Goal: Task Accomplishment & Management: Use online tool/utility

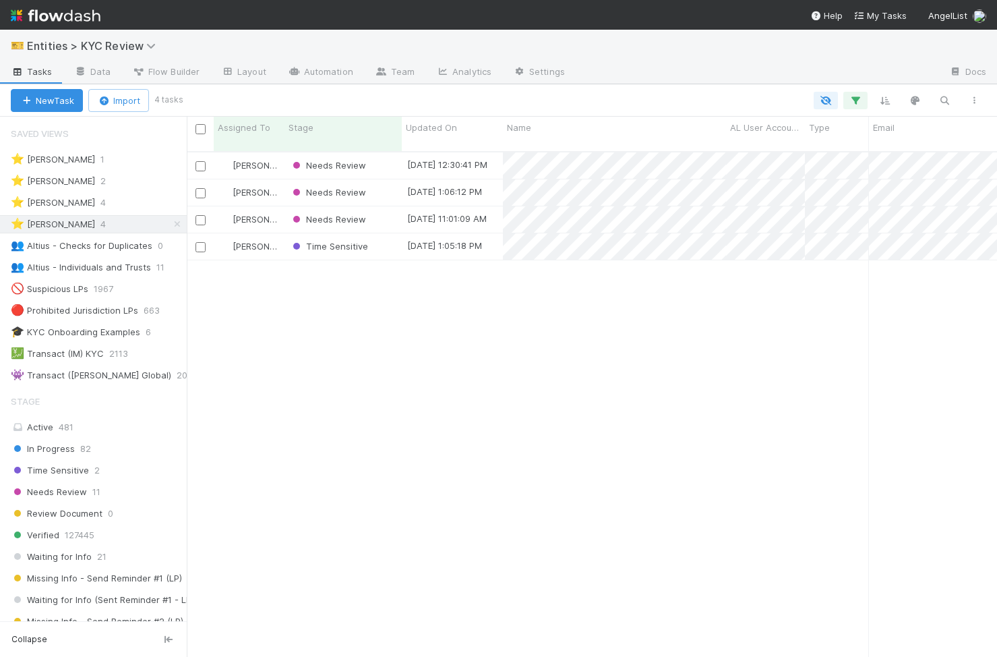
scroll to position [0, 1]
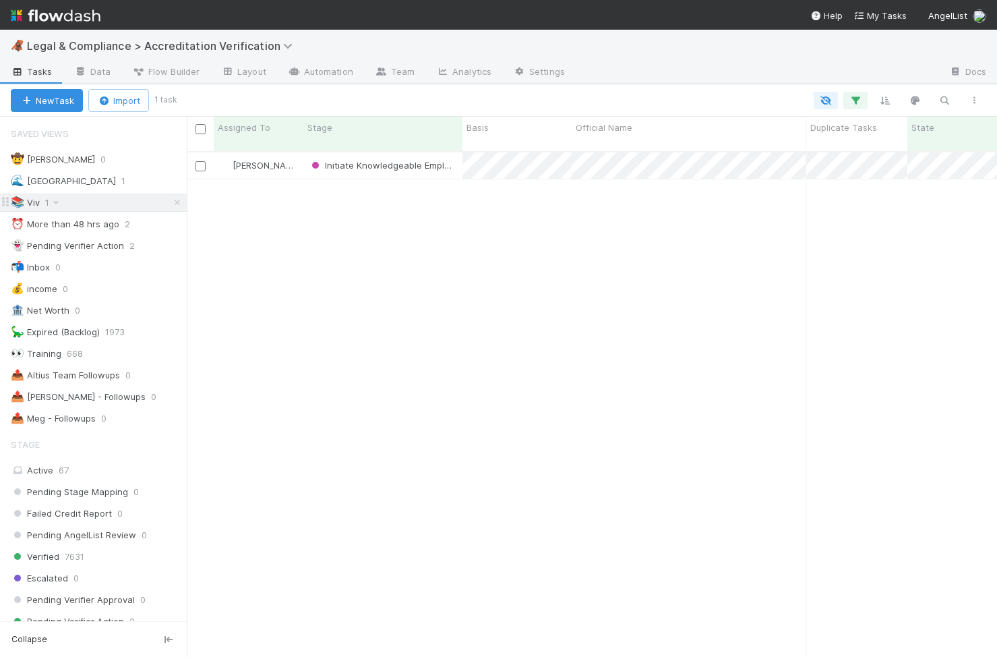
scroll to position [516, 810]
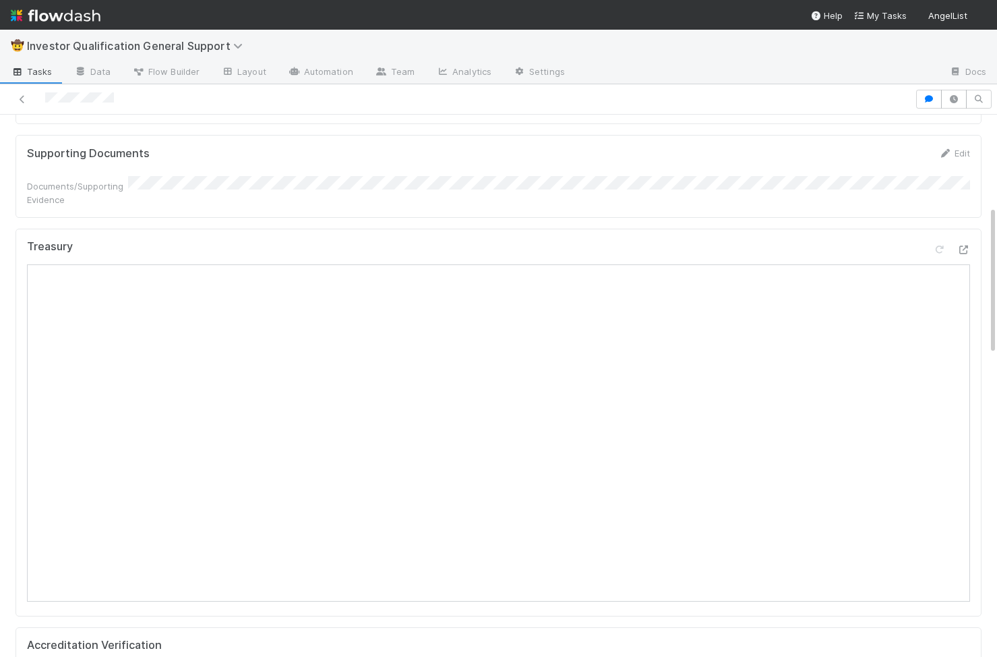
scroll to position [0, 2]
click at [282, 638] on div "Accreditation Verification" at bounding box center [496, 644] width 943 height 13
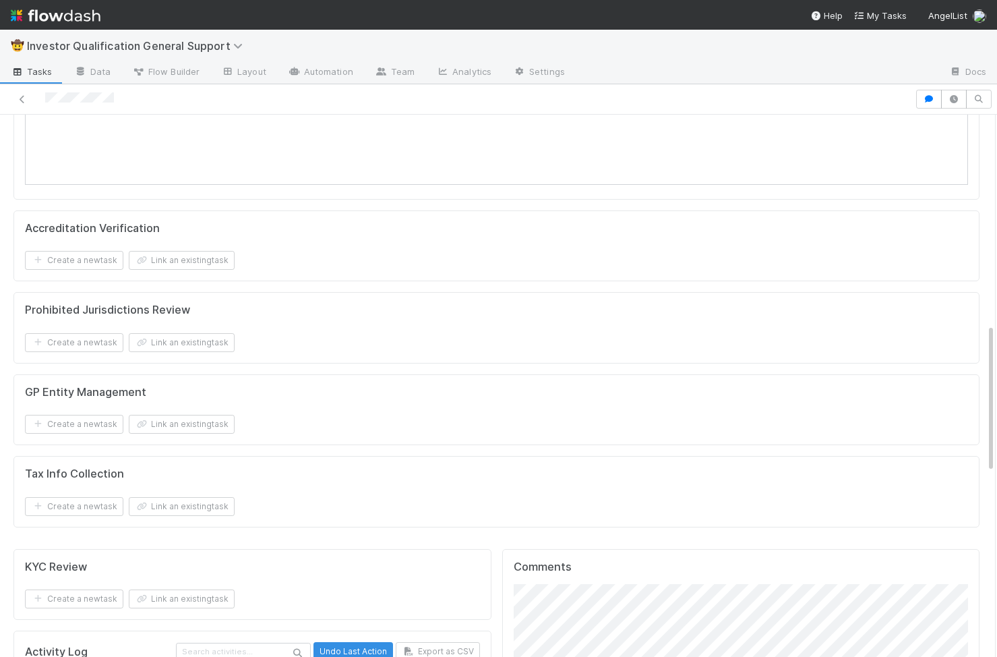
scroll to position [761, 0]
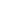
scroll to position [1, 1]
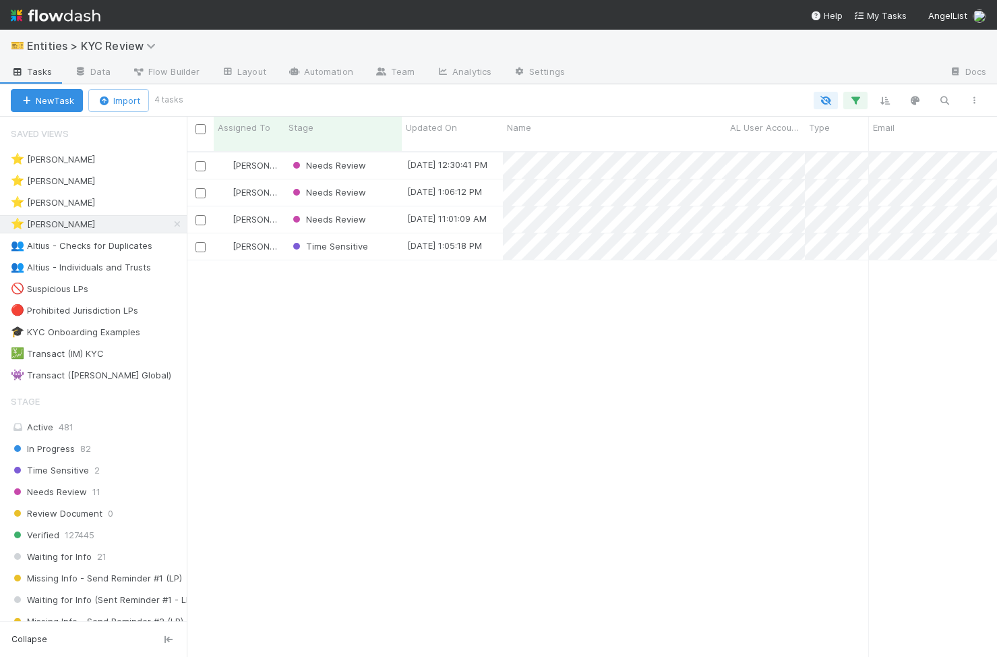
scroll to position [516, 810]
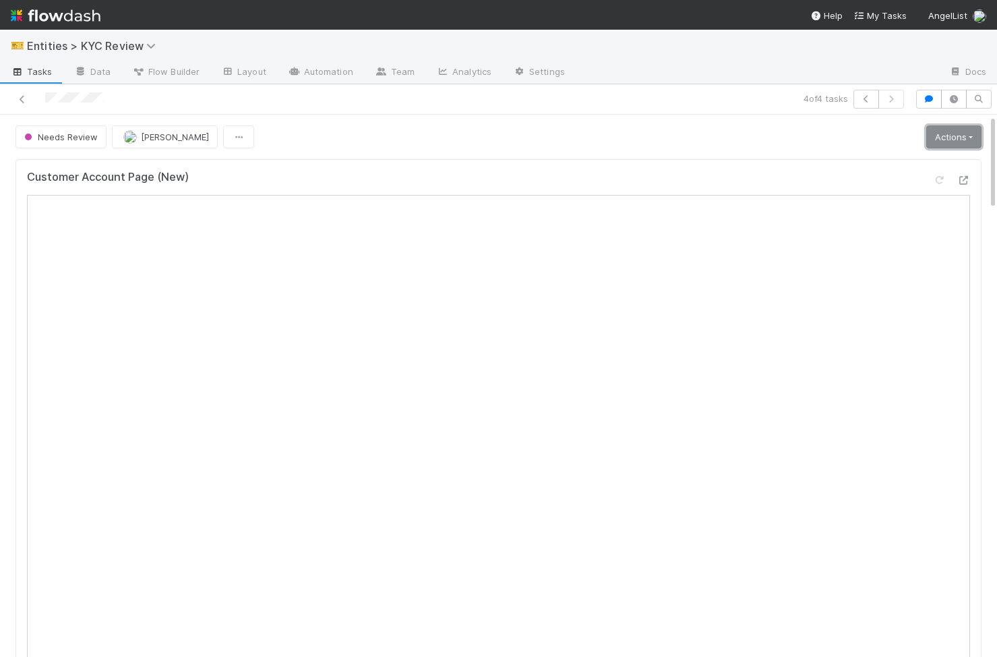
click at [930, 135] on link "Actions" at bounding box center [953, 136] width 55 height 23
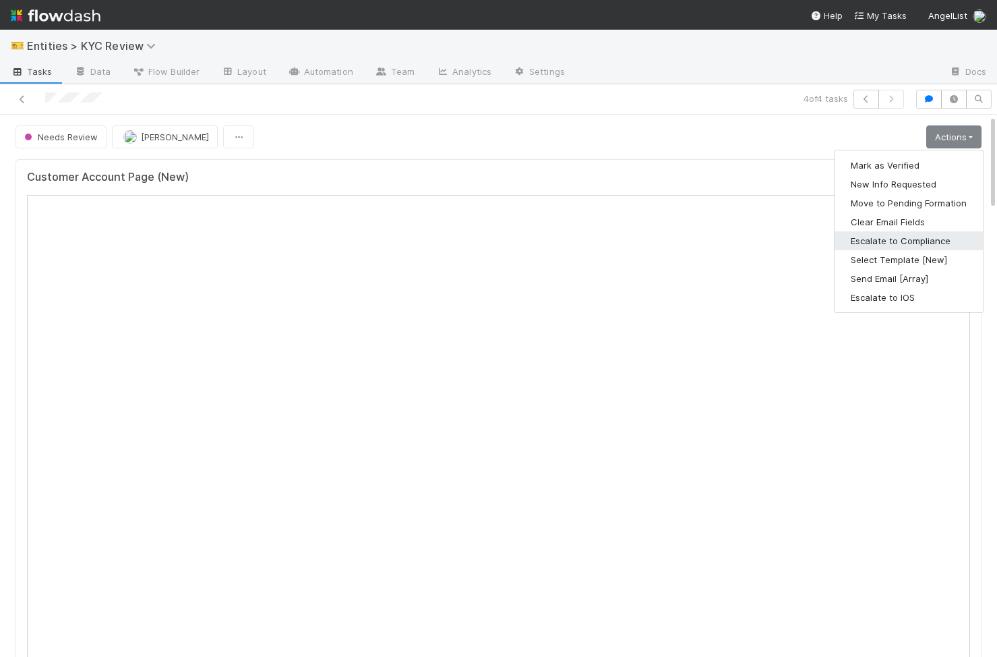
click at [902, 247] on button "Escalate to Compliance" at bounding box center [909, 240] width 148 height 19
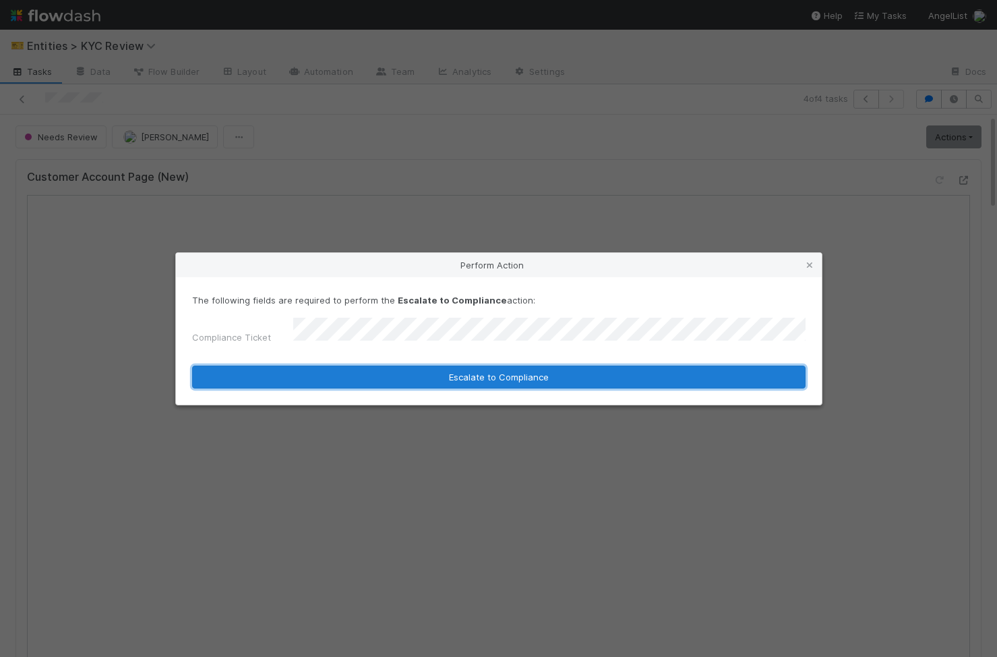
click at [463, 367] on button "Escalate to Compliance" at bounding box center [499, 376] width 614 height 23
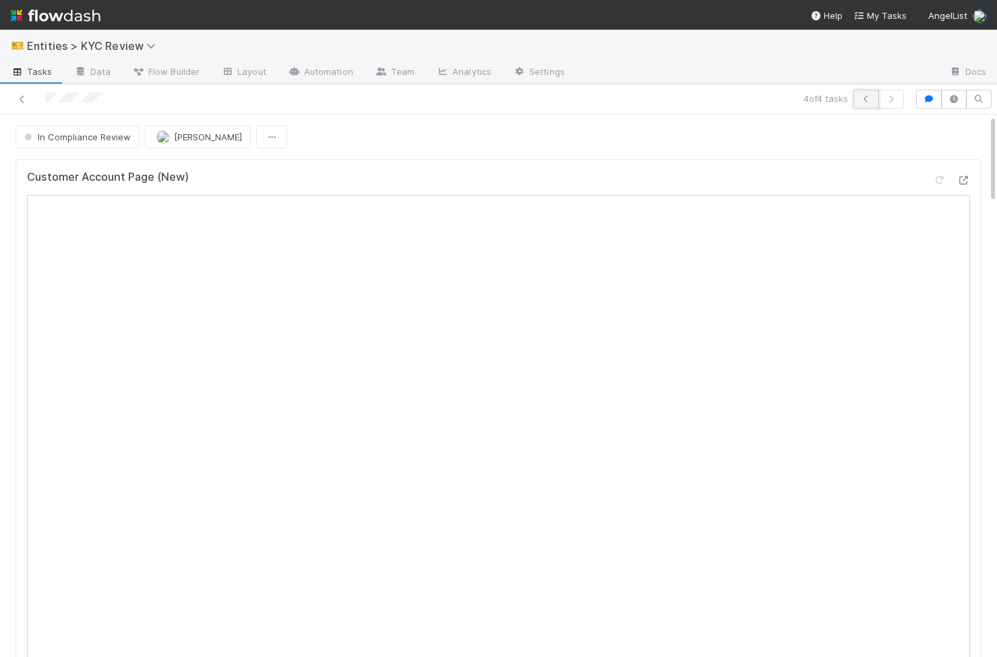
click at [863, 95] on icon "button" at bounding box center [866, 99] width 13 height 8
click at [51, 144] on button "Needs Review" at bounding box center [61, 136] width 91 height 23
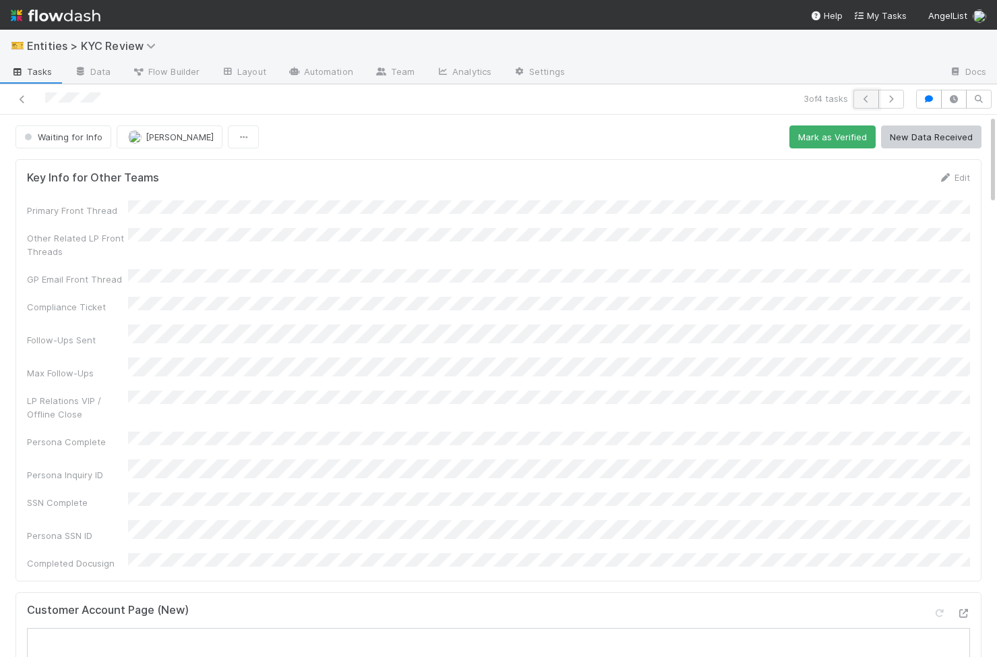
click at [864, 103] on button "button" at bounding box center [867, 99] width 26 height 19
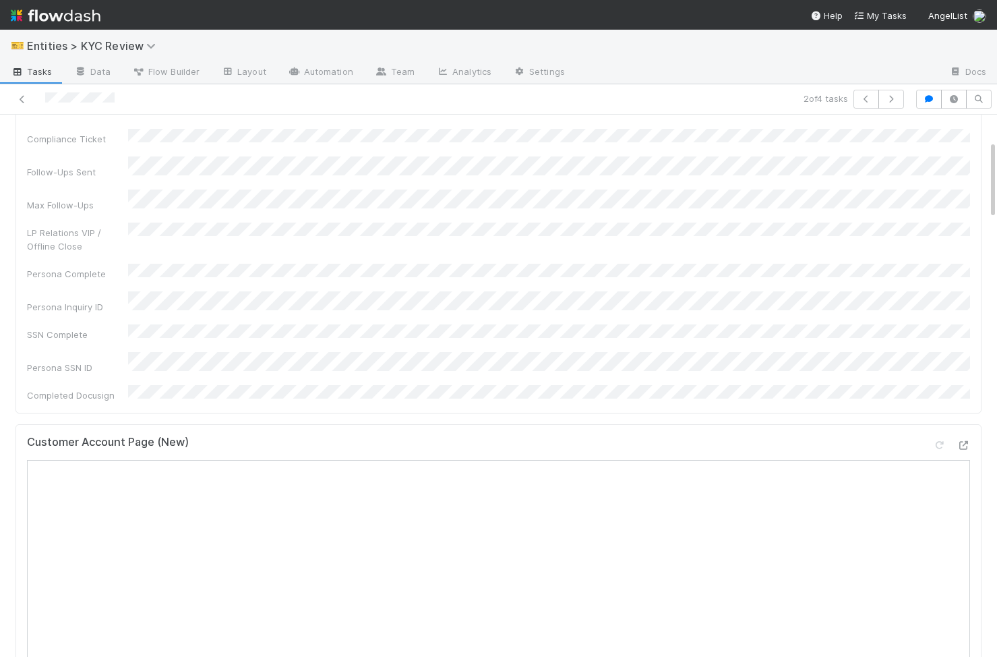
scroll to position [174, 0]
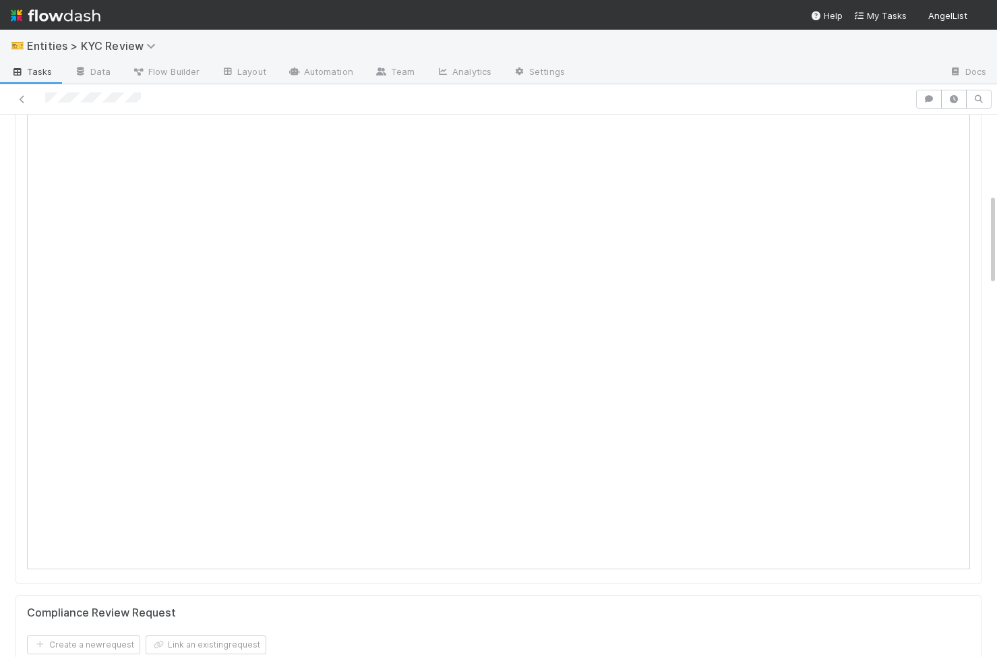
scroll to position [602, 0]
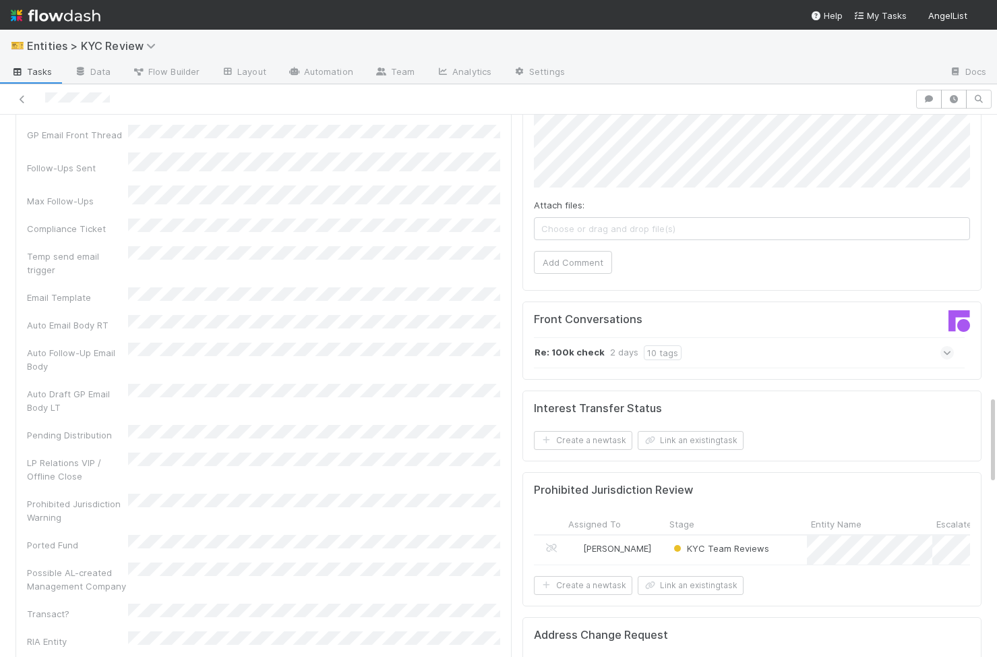
scroll to position [1704, 0]
click at [620, 318] on div "[PERSON_NAME]" at bounding box center [614, 548] width 101 height 29
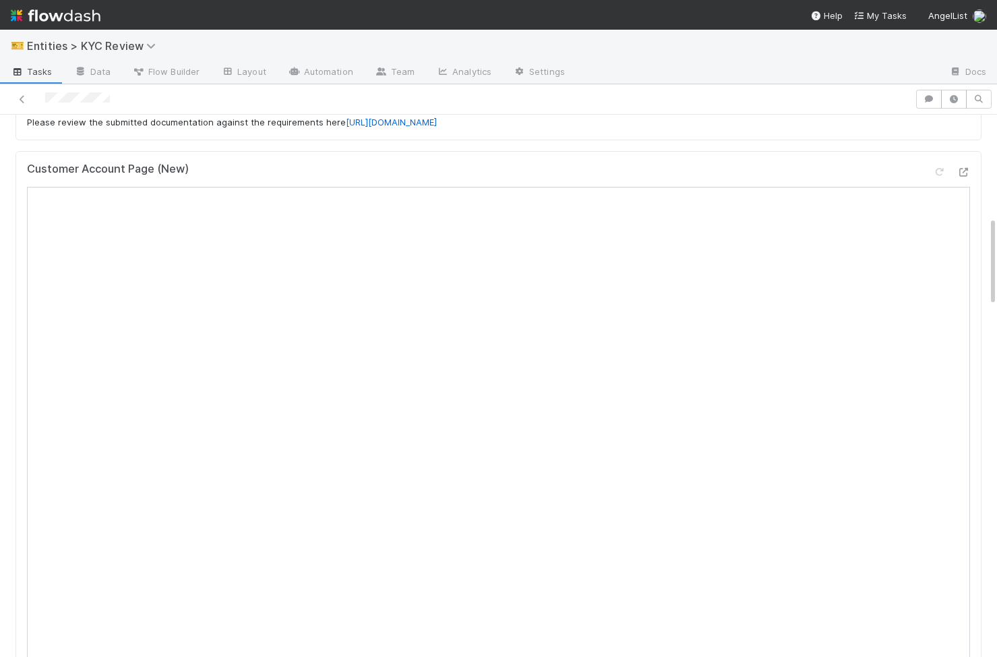
scroll to position [0, 0]
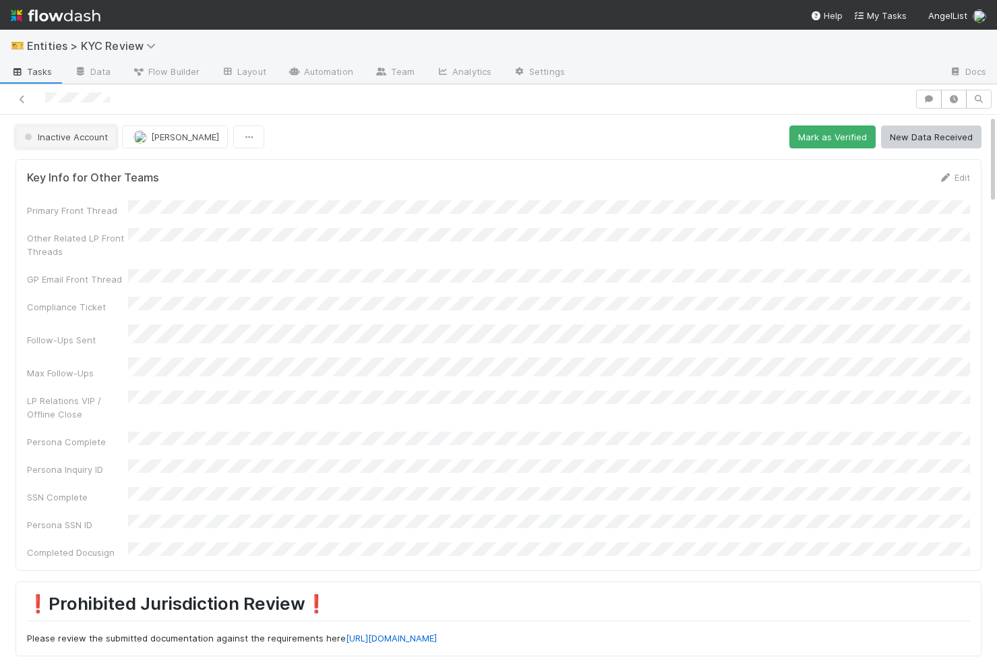
click at [55, 142] on button "Inactive Account" at bounding box center [66, 136] width 101 height 23
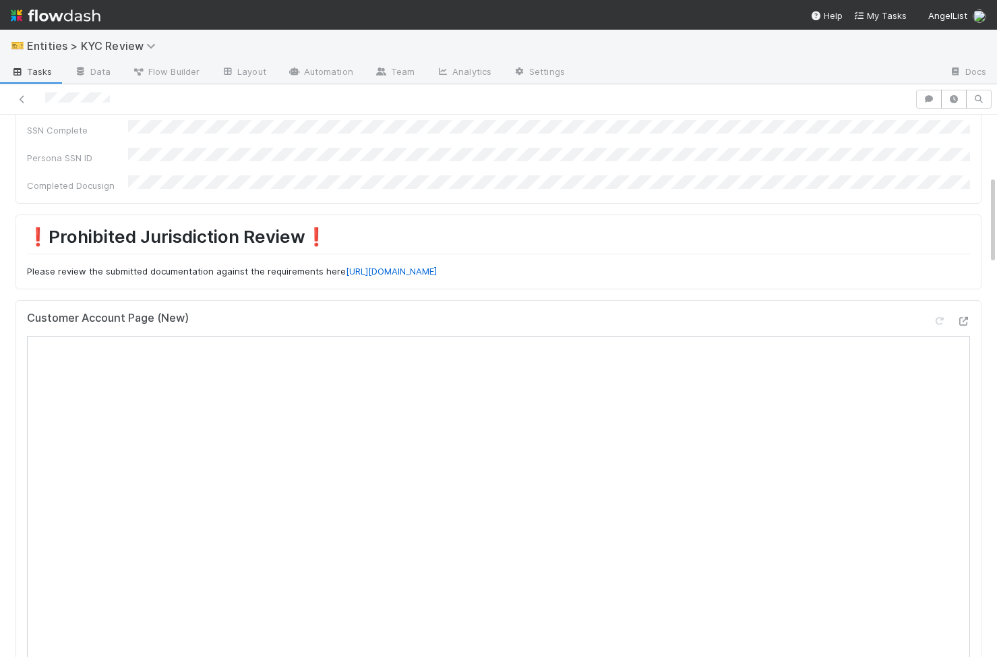
scroll to position [396, 0]
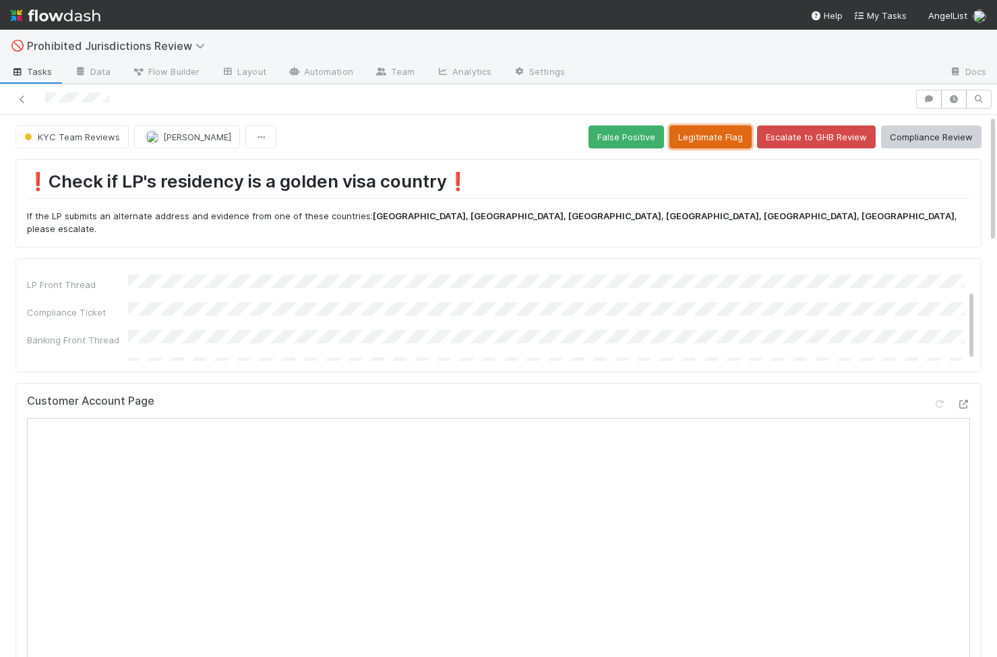
click at [733, 142] on button "Legitimate Flag" at bounding box center [710, 136] width 82 height 23
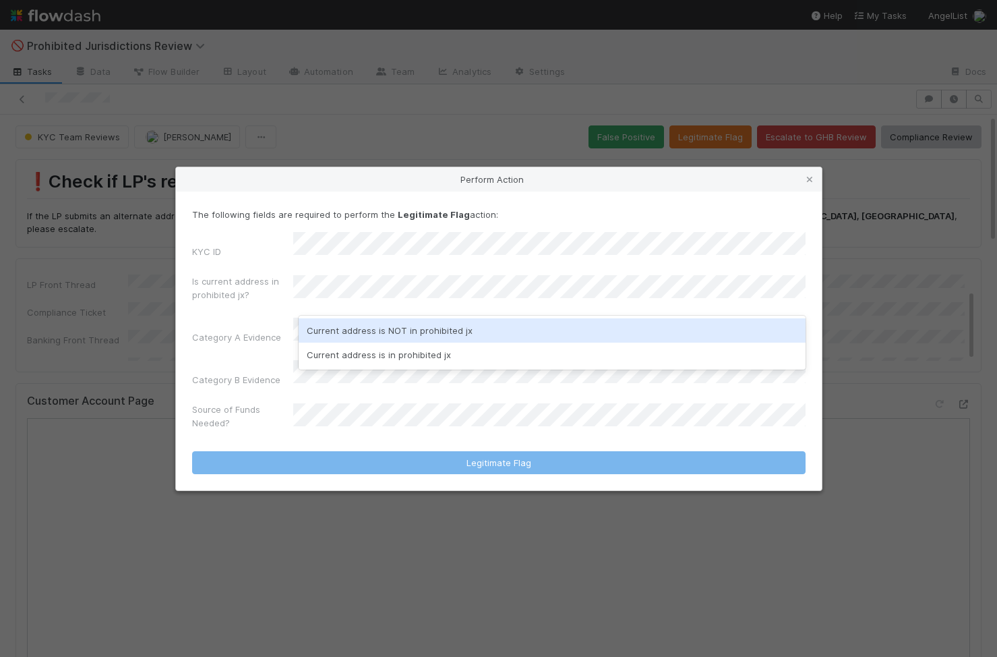
click at [70, 287] on div "Perform Action The following fields are required to perform the Legitimate Flag…" at bounding box center [498, 328] width 997 height 657
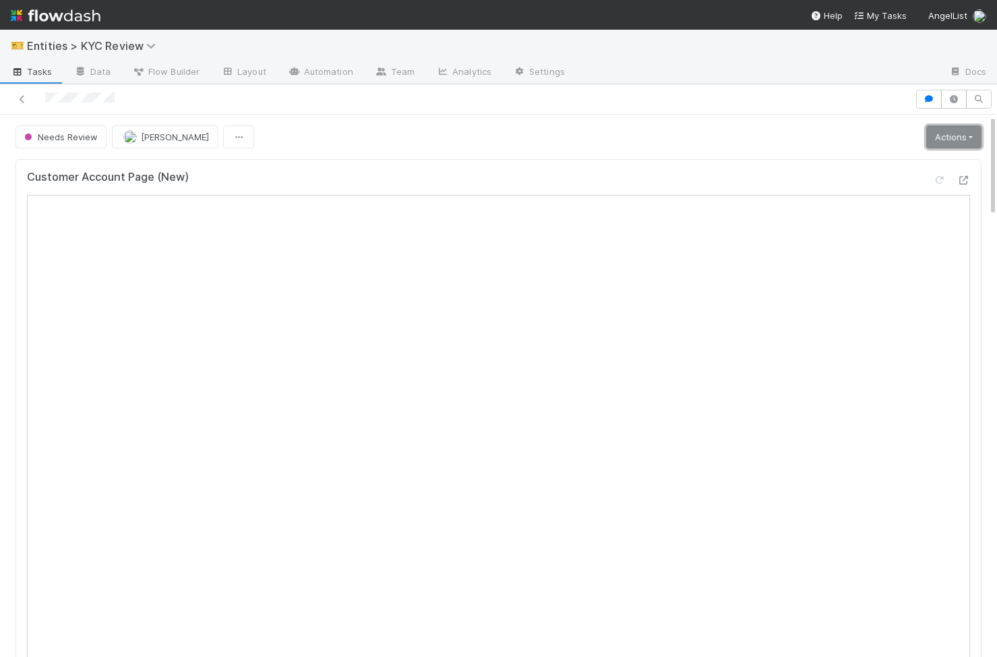
click at [620, 144] on link "Actions" at bounding box center [953, 136] width 55 height 23
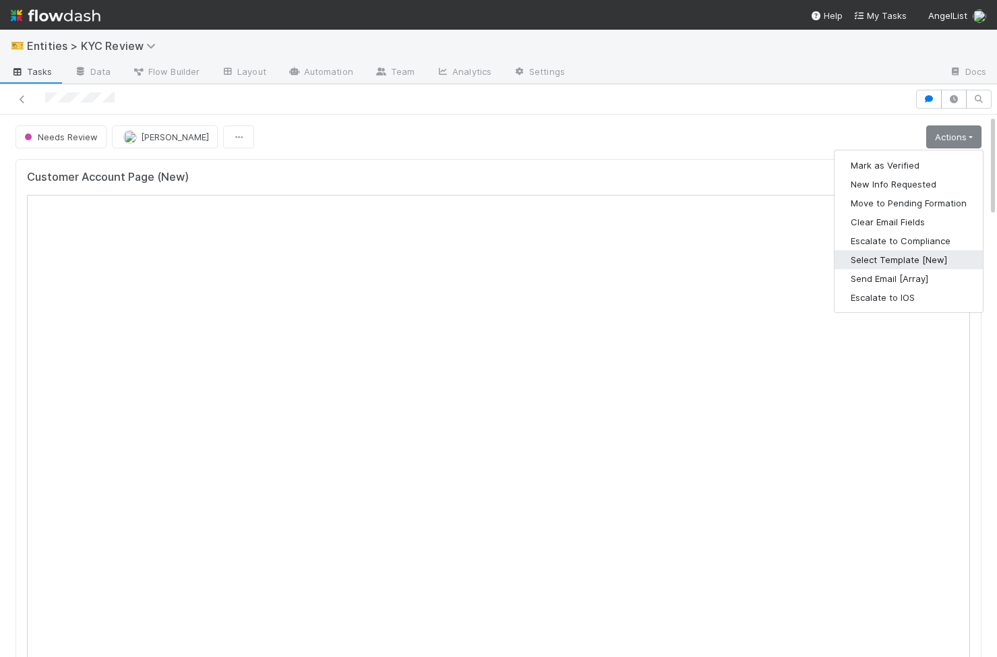
click at [620, 262] on button "Select Template [New]" at bounding box center [909, 259] width 148 height 19
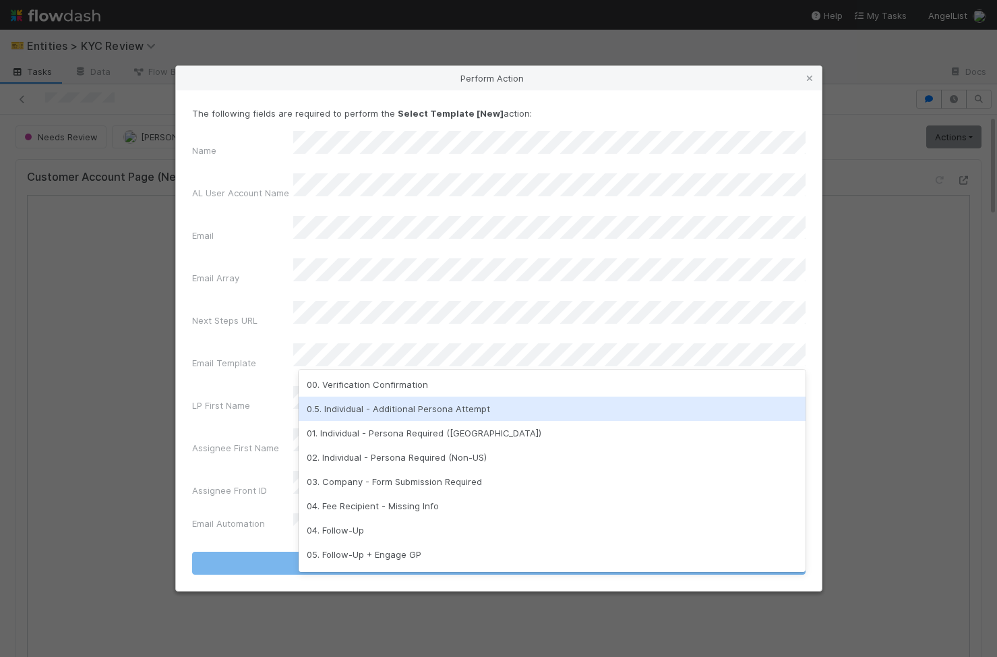
click at [430, 318] on div "0.5. Individual - Additional Persona Attempt" at bounding box center [552, 408] width 507 height 24
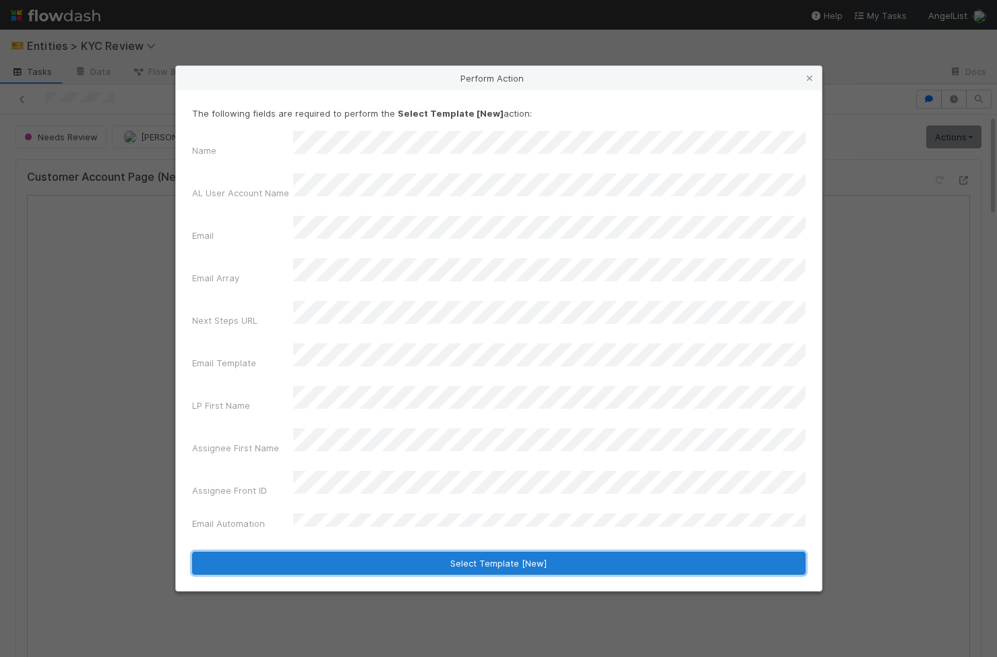
click at [415, 318] on button "Select Template [New]" at bounding box center [499, 562] width 614 height 23
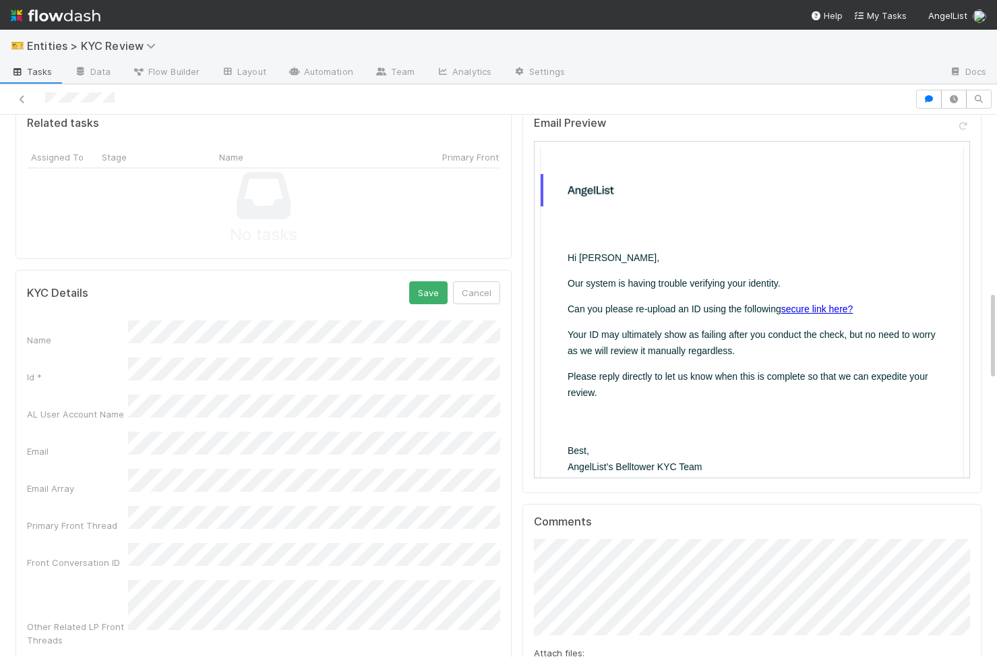
scroll to position [614, 0]
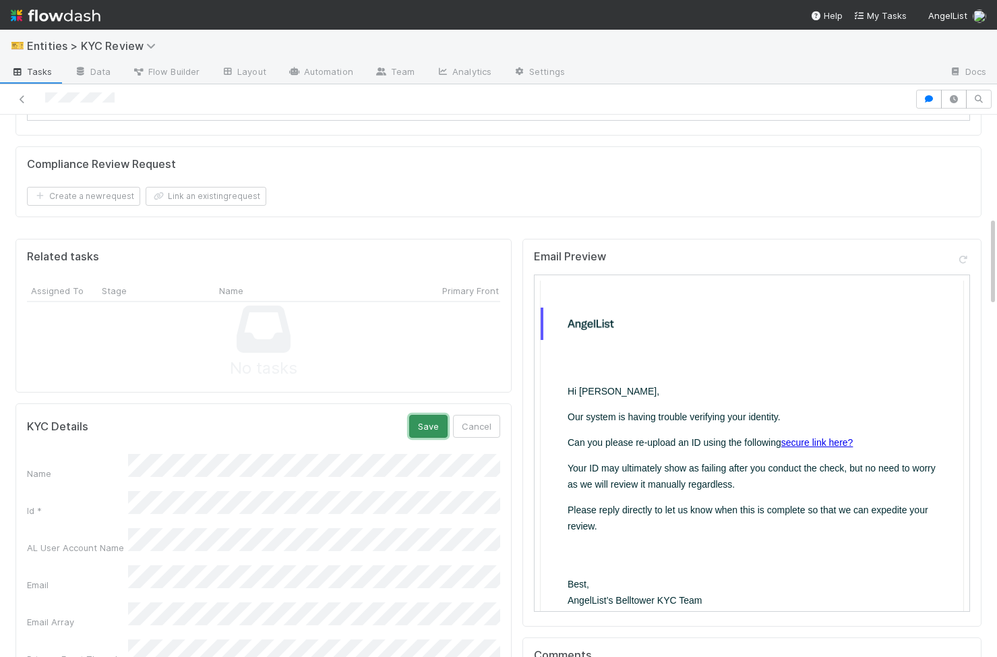
click at [429, 422] on button "Save" at bounding box center [428, 426] width 38 height 23
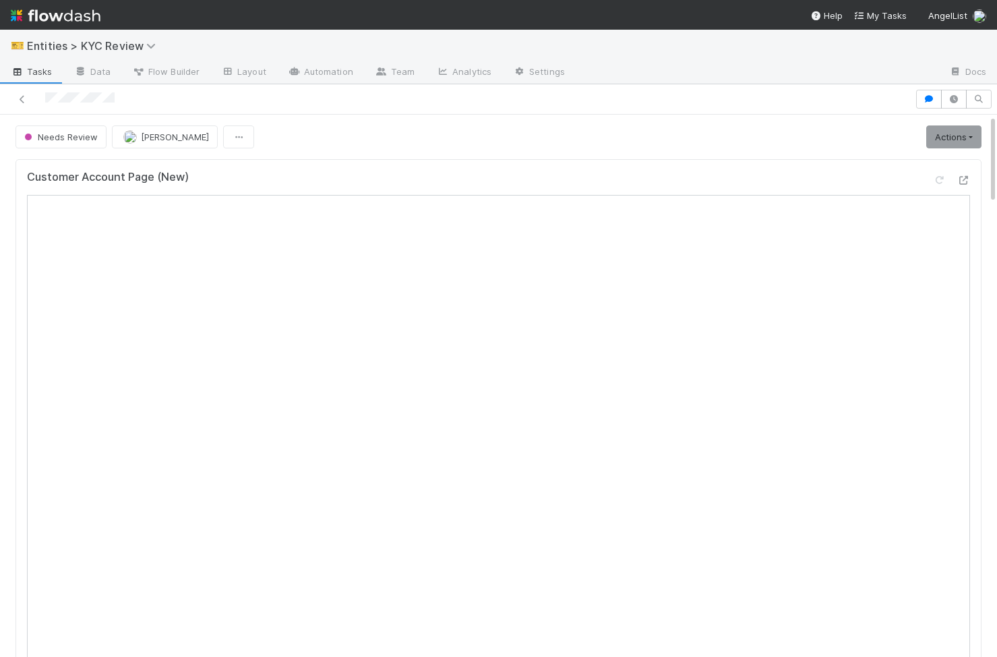
scroll to position [0, 0]
click at [952, 133] on link "Actions" at bounding box center [953, 136] width 55 height 23
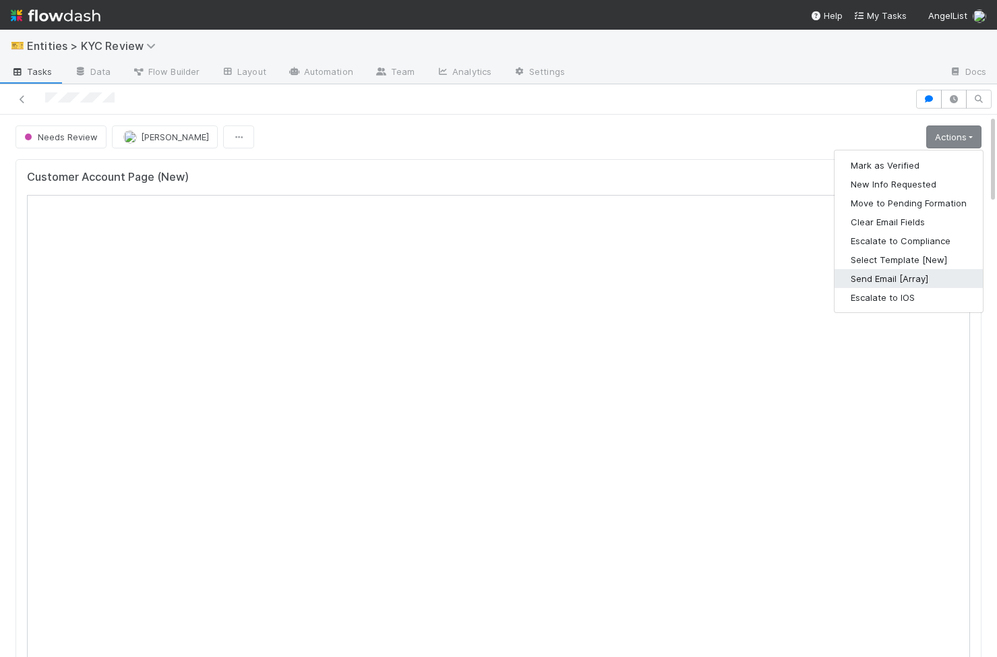
click at [922, 280] on button "Send Email [Array]" at bounding box center [909, 278] width 148 height 19
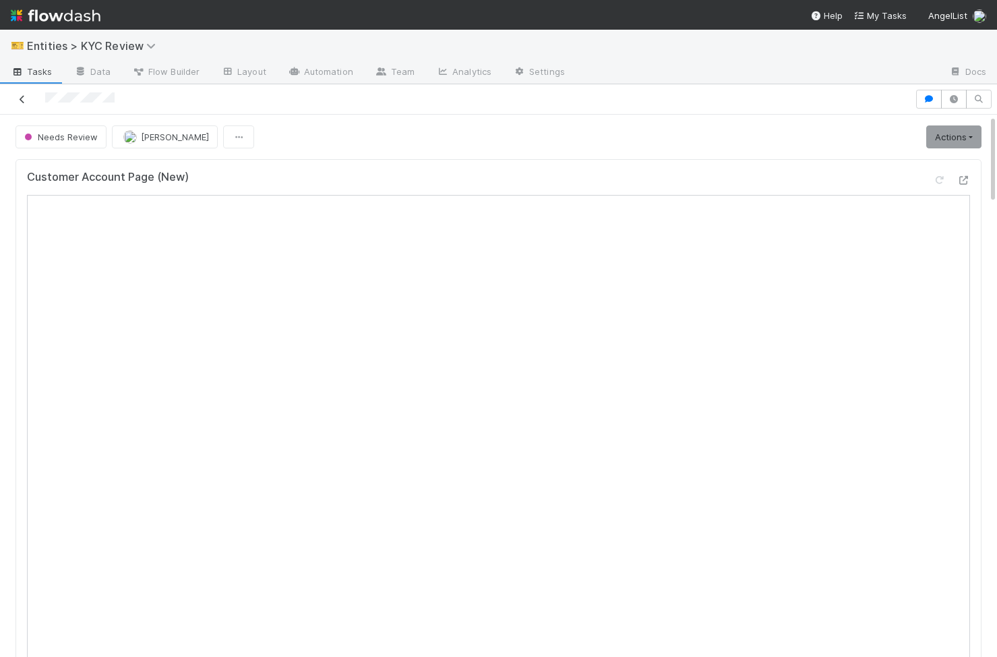
click at [20, 92] on link at bounding box center [22, 98] width 13 height 13
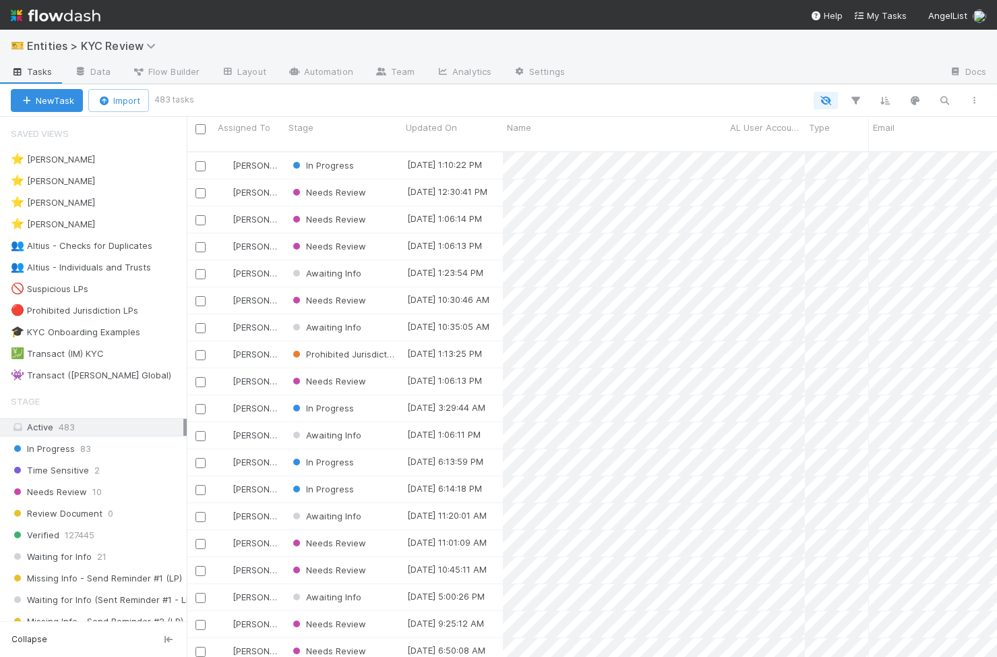
scroll to position [0, 1]
click at [117, 228] on div "⭐ Viv Hong 4" at bounding box center [99, 224] width 176 height 17
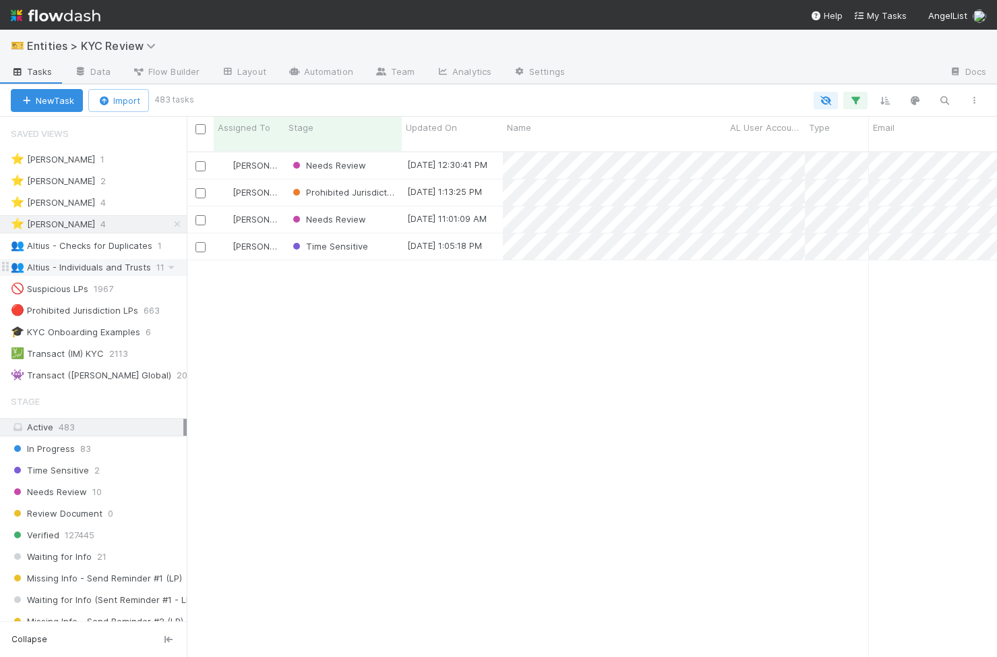
scroll to position [516, 810]
click at [388, 245] on div "Time Sensitive" at bounding box center [343, 246] width 117 height 26
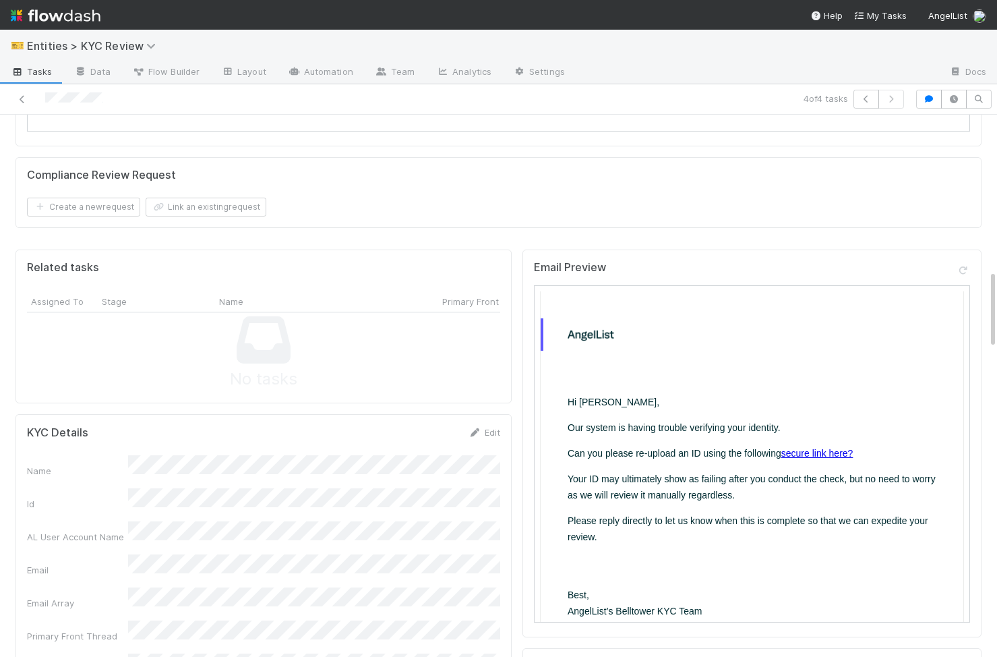
scroll to position [1085, 0]
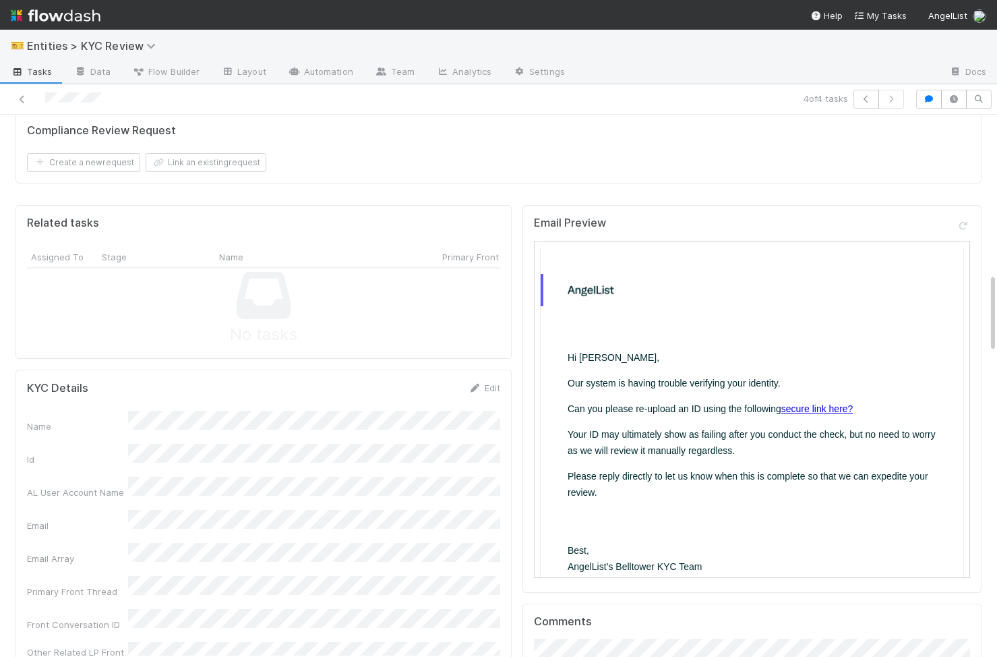
click at [818, 409] on link "secure link here?" at bounding box center [816, 407] width 72 height 11
click at [810, 411] on link "secure link here?" at bounding box center [816, 407] width 72 height 11
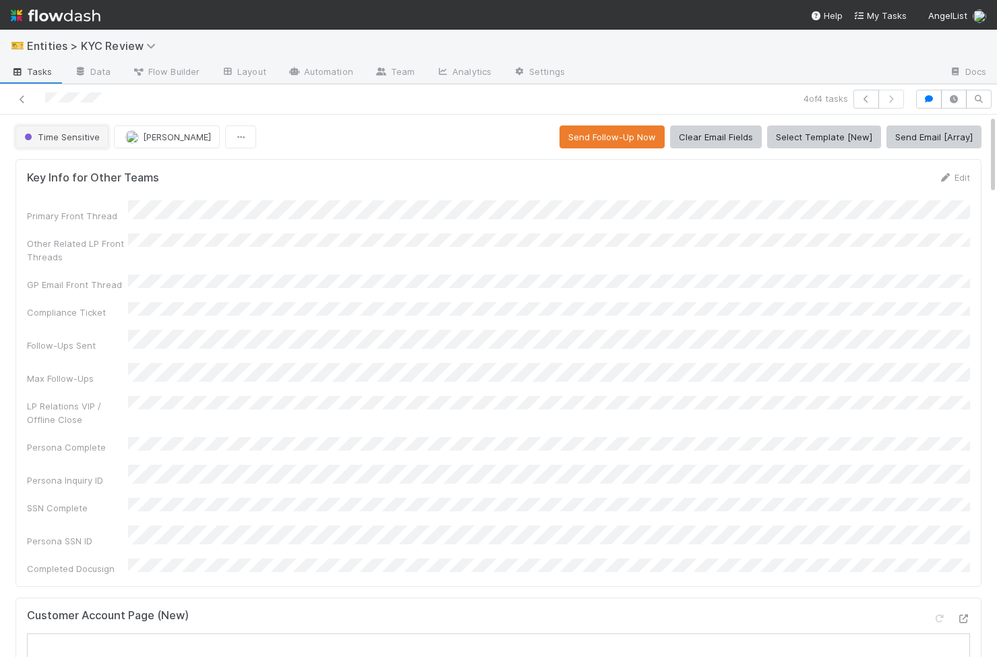
click at [88, 138] on span "Time Sensitive" at bounding box center [61, 136] width 78 height 11
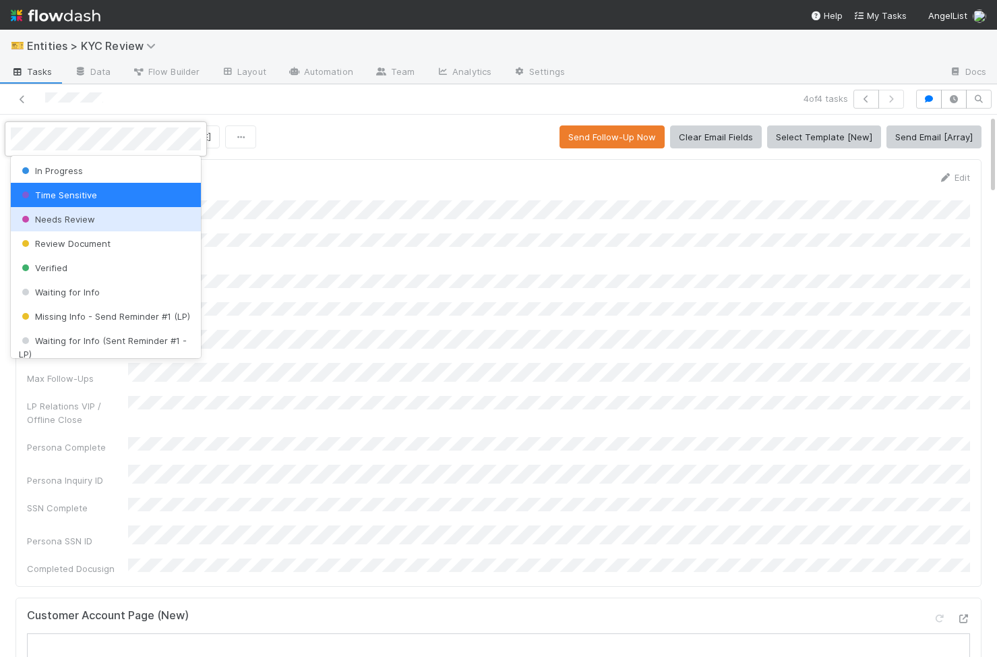
click at [121, 212] on div "Needs Review" at bounding box center [106, 219] width 190 height 24
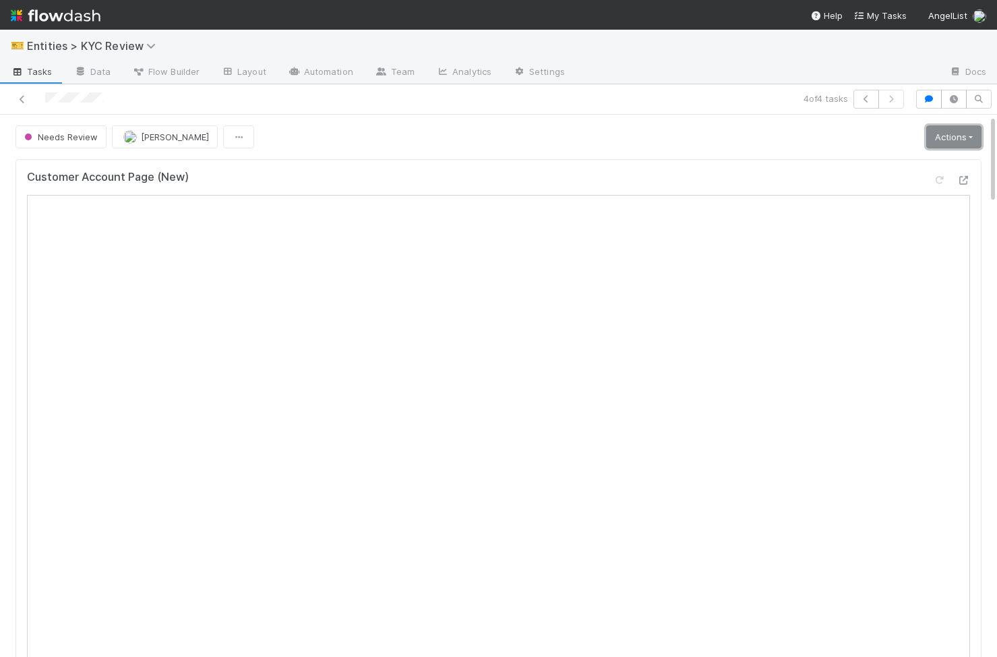
click at [951, 129] on link "Actions" at bounding box center [953, 136] width 55 height 23
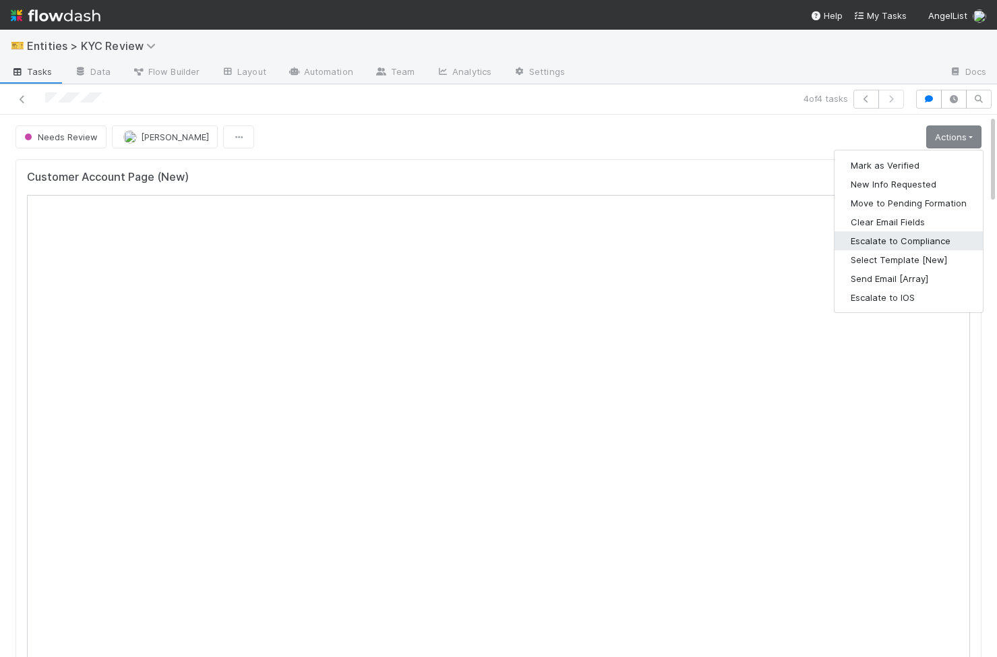
click at [901, 241] on button "Escalate to Compliance" at bounding box center [909, 240] width 148 height 19
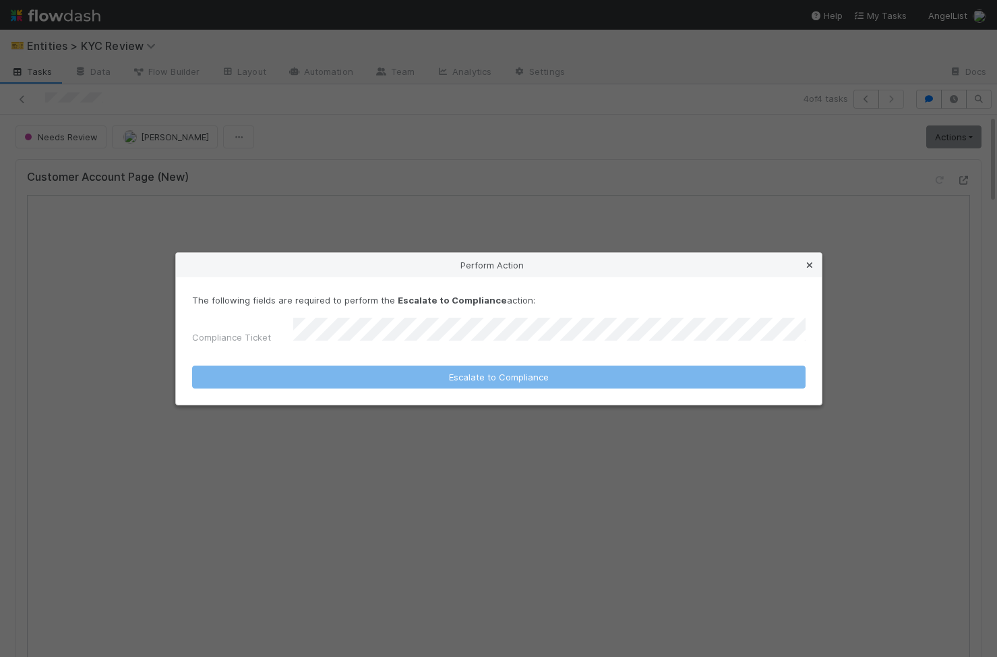
click at [803, 268] on icon at bounding box center [809, 265] width 13 height 9
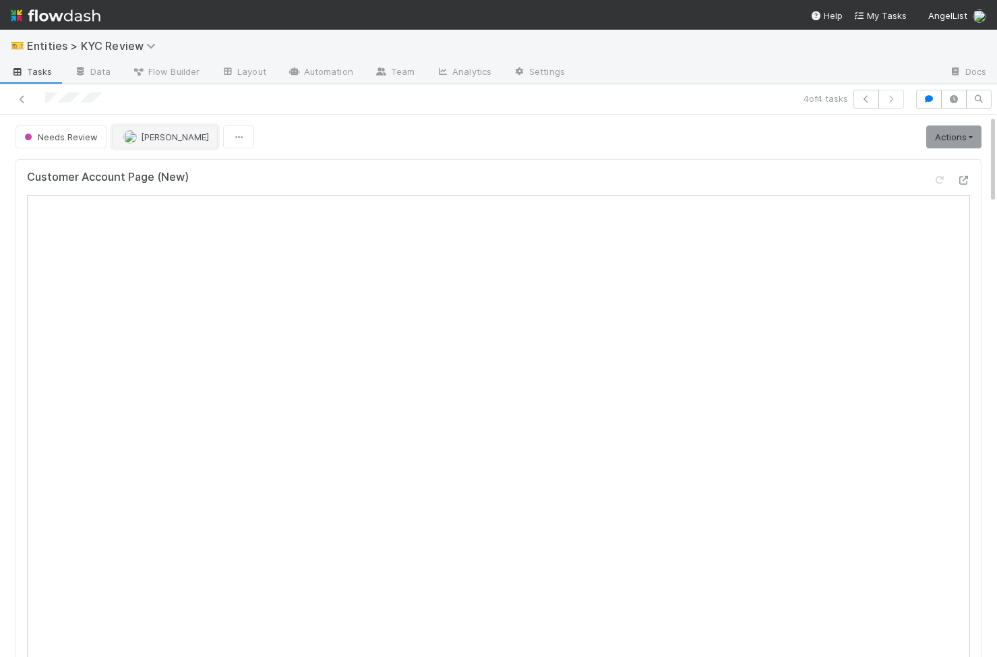
click at [187, 139] on span "Karen Jane Salcedo" at bounding box center [175, 136] width 68 height 11
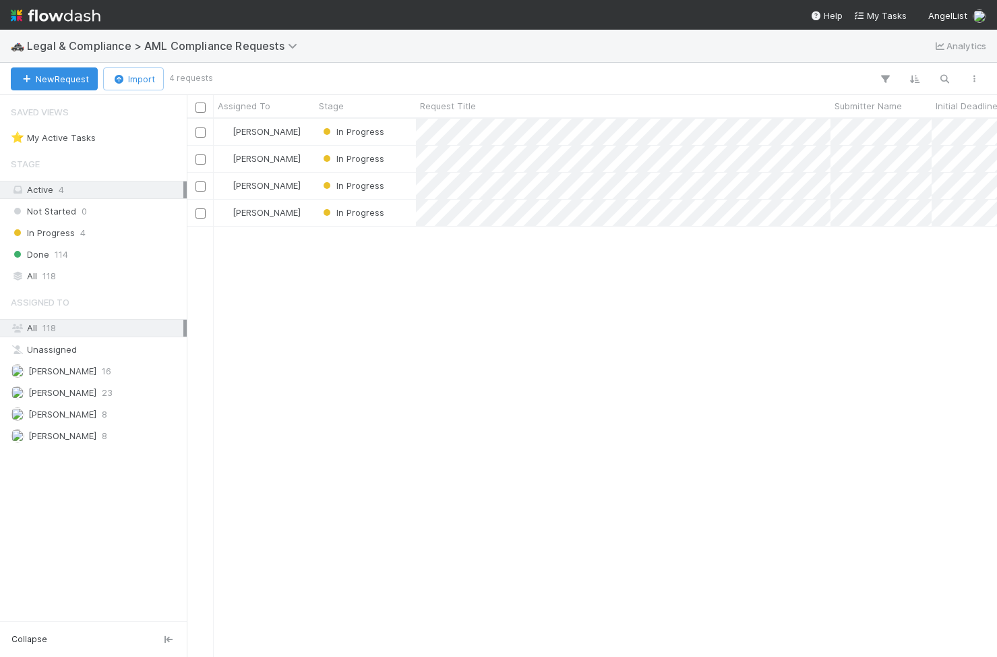
scroll to position [0, 1]
click at [28, 77] on icon "button" at bounding box center [26, 79] width 13 height 9
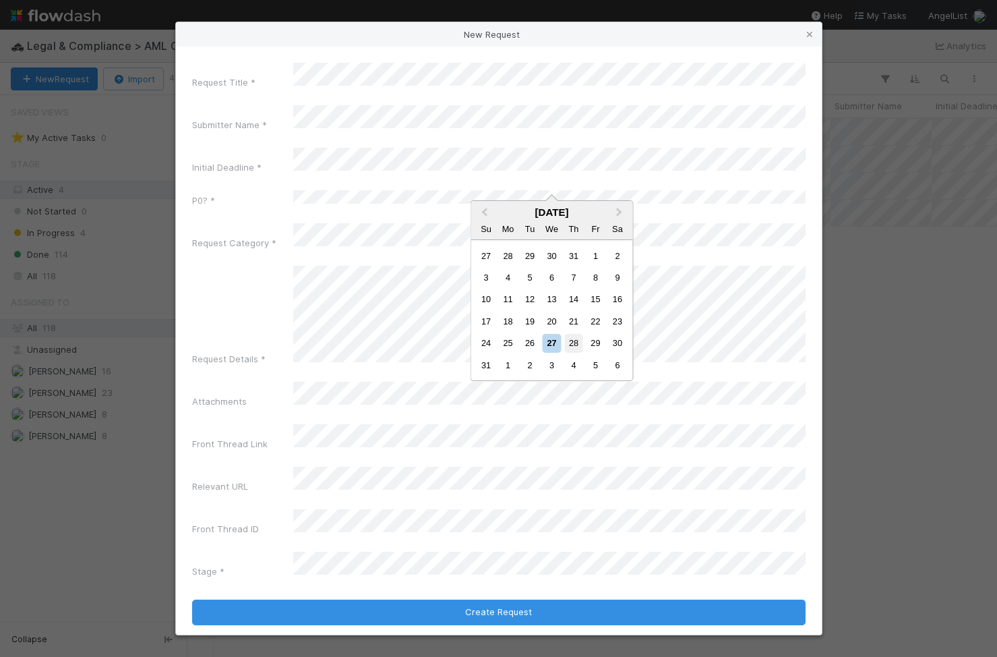
click at [573, 346] on div "28" at bounding box center [573, 343] width 18 height 18
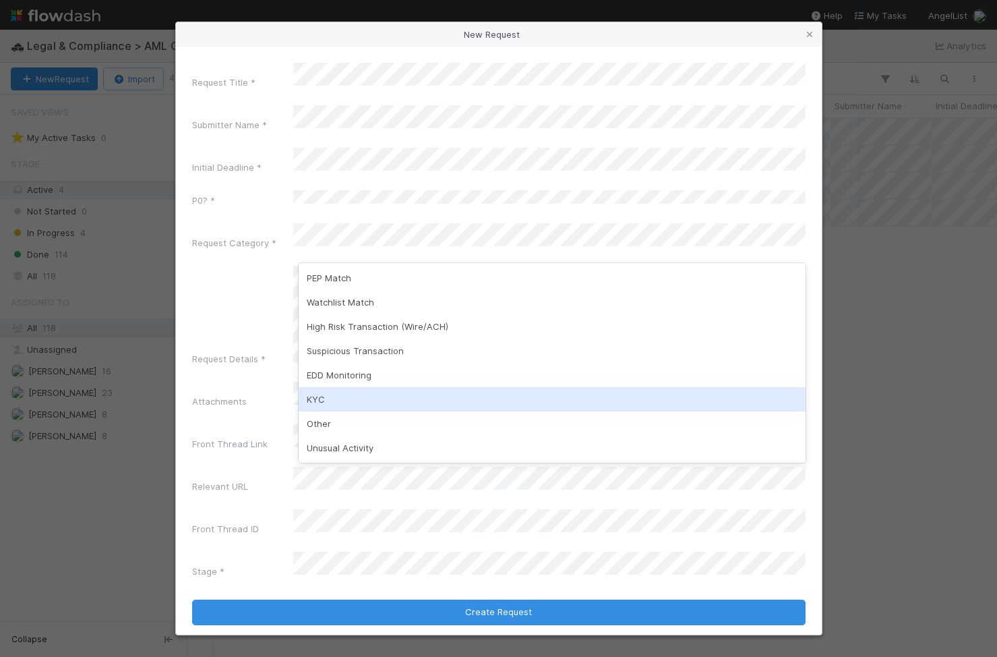
click at [336, 390] on div "KYC" at bounding box center [552, 399] width 507 height 24
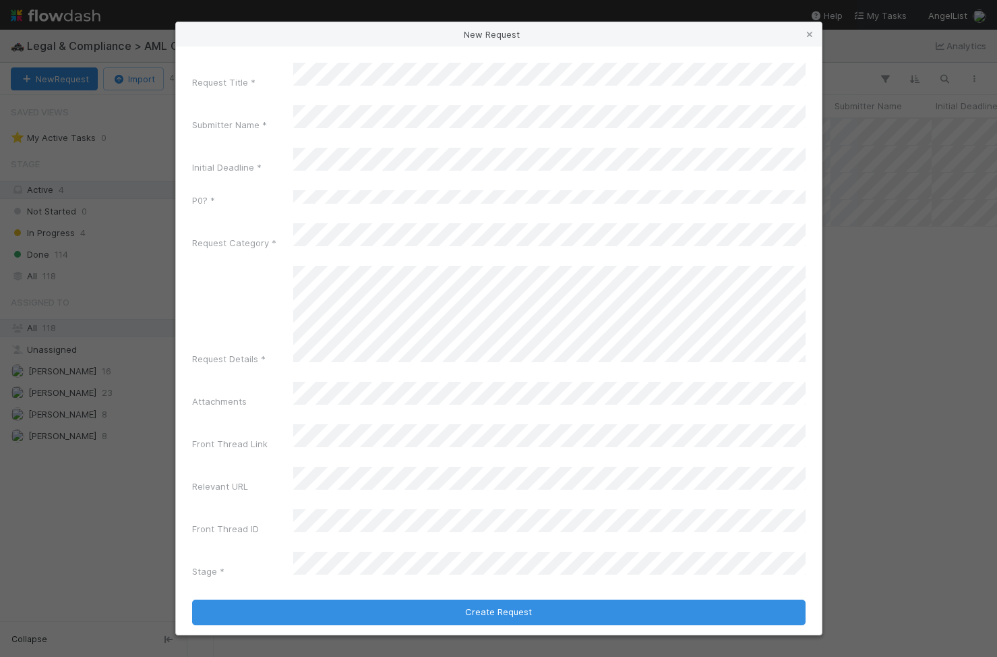
click at [249, 300] on div "Request Details *" at bounding box center [499, 318] width 614 height 105
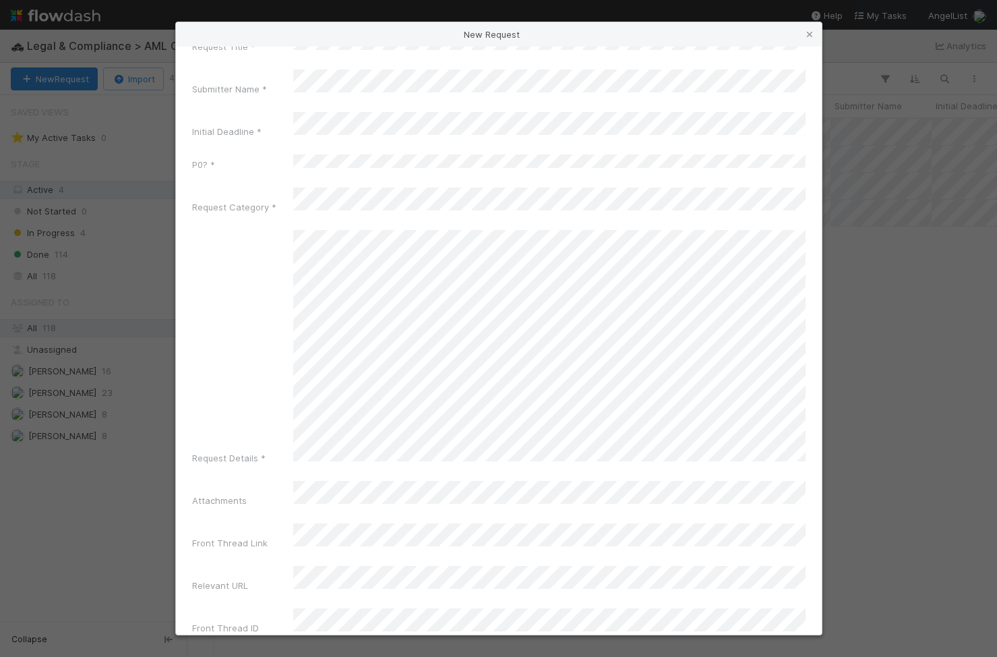
scroll to position [57, 0]
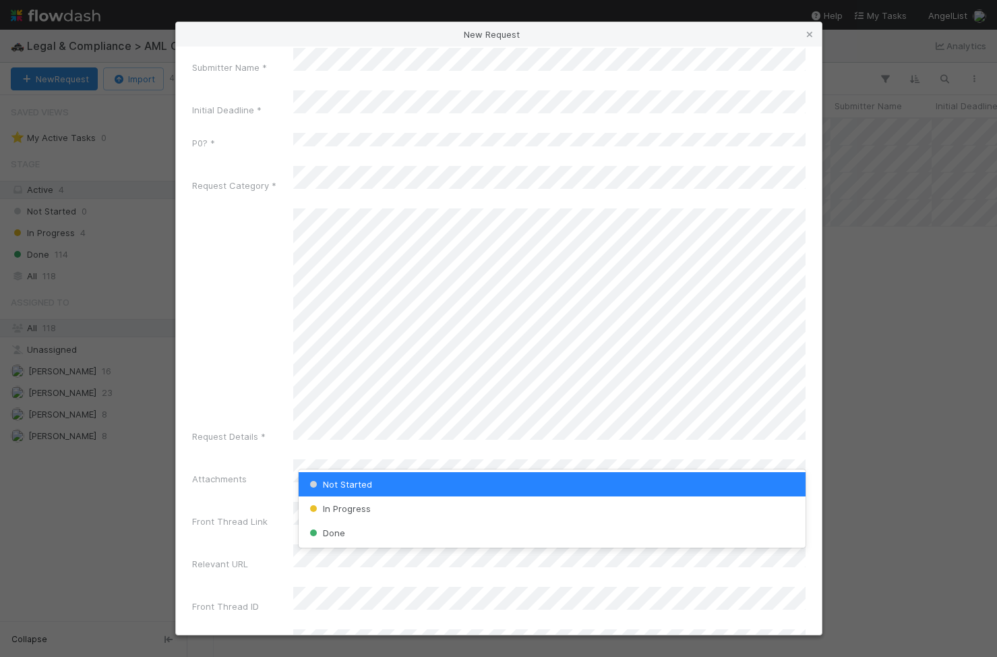
click at [282, 543] on div "Request Title * Submitter Name * Initial Deadline * P0? * Request Category * Re…" at bounding box center [499, 332] width 614 height 655
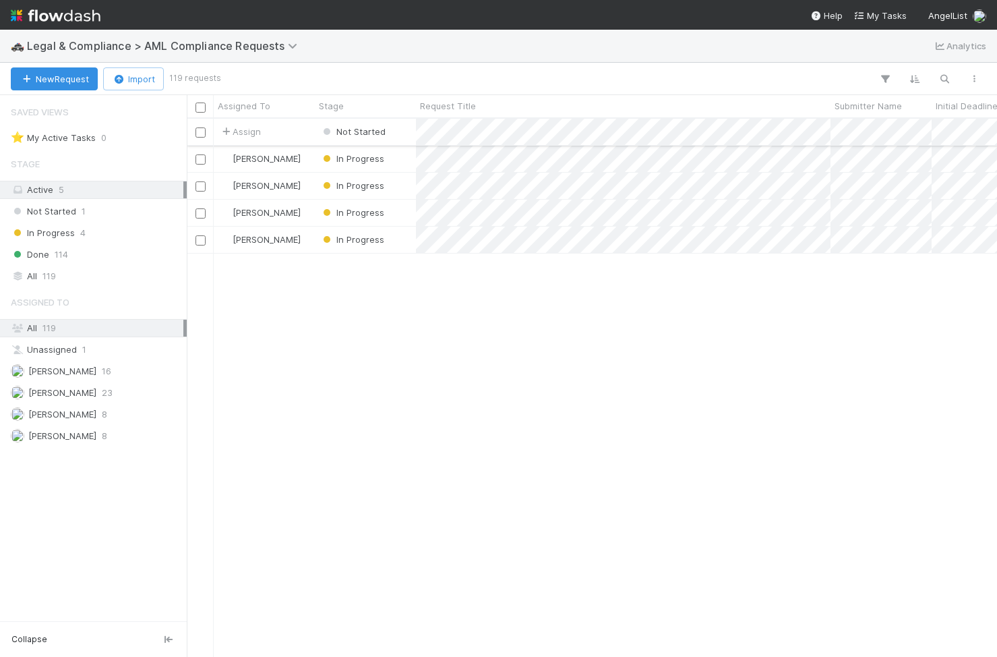
click at [411, 131] on div "Not Started" at bounding box center [365, 132] width 101 height 26
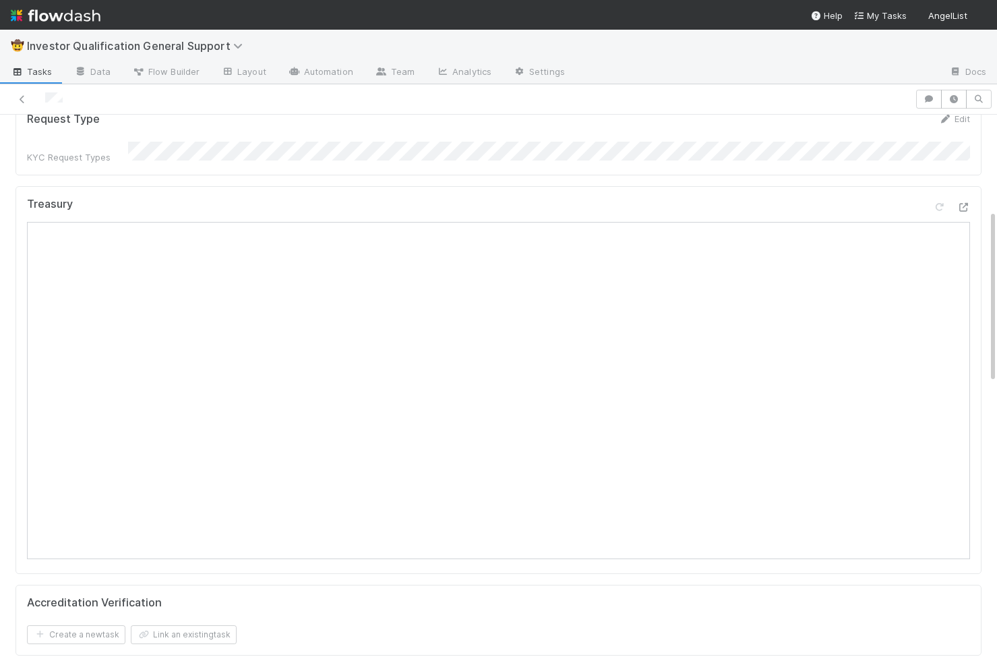
scroll to position [372, 0]
click at [407, 577] on div "Accreditation Verification Create a new task Link an existing task" at bounding box center [499, 612] width 966 height 71
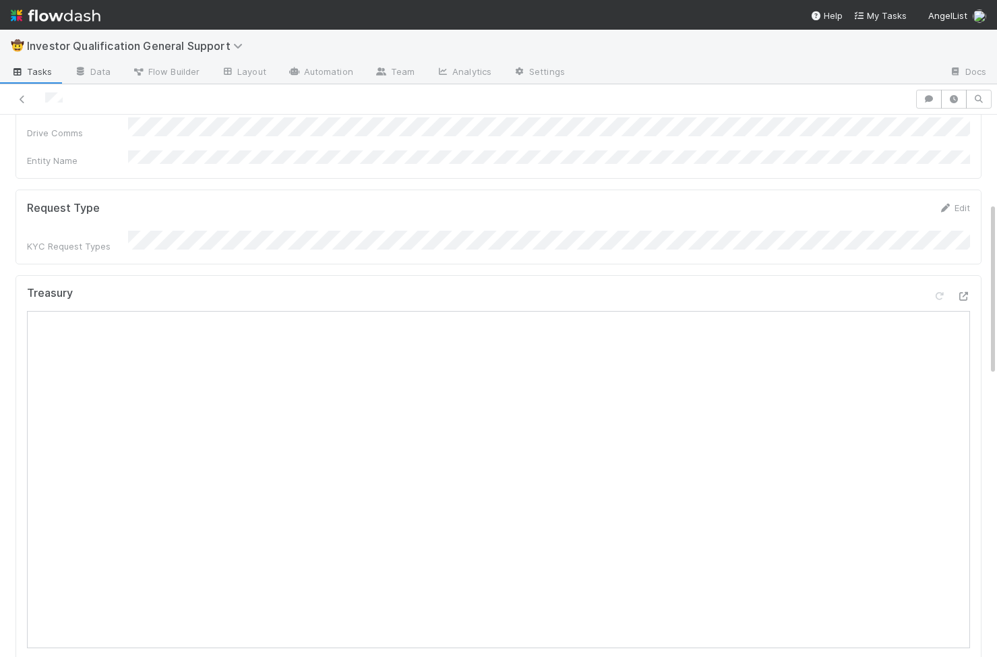
scroll to position [289, 0]
click at [473, 624] on div "Support Ticket Details Edit Request Type Reporter Issue Summary Front Conversat…" at bounding box center [498, 428] width 977 height 1129
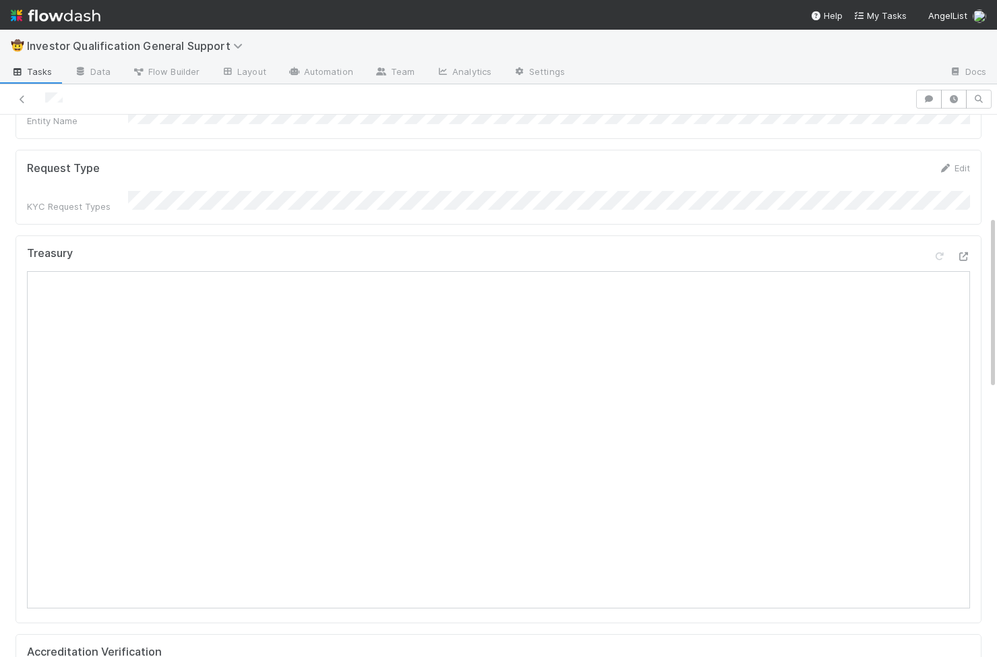
click at [382, 161] on form "Request Type Edit KYC Request Types" at bounding box center [498, 187] width 943 height 52
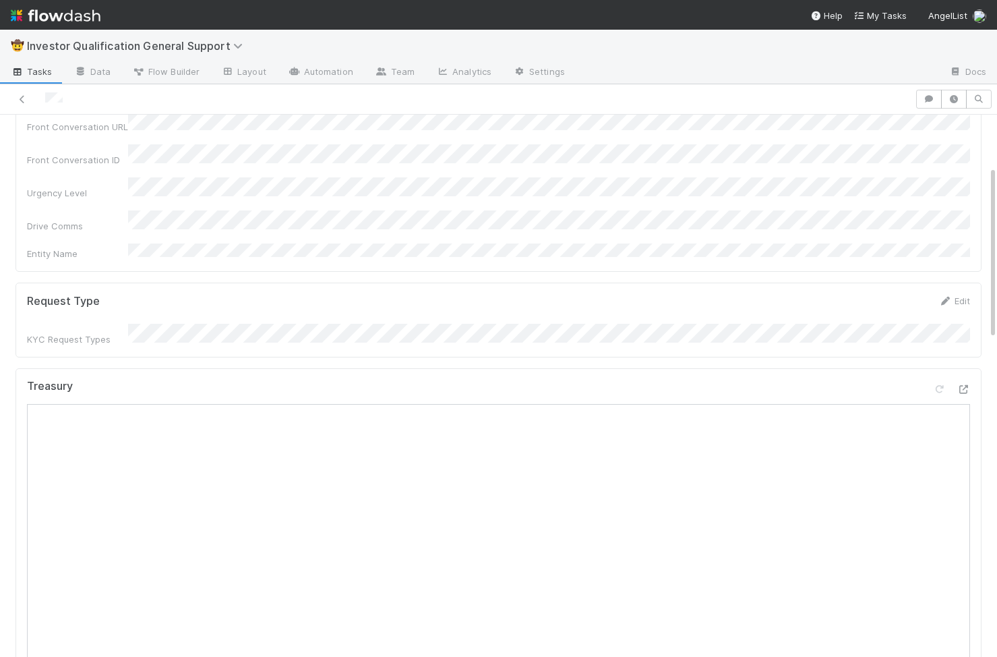
scroll to position [256, 0]
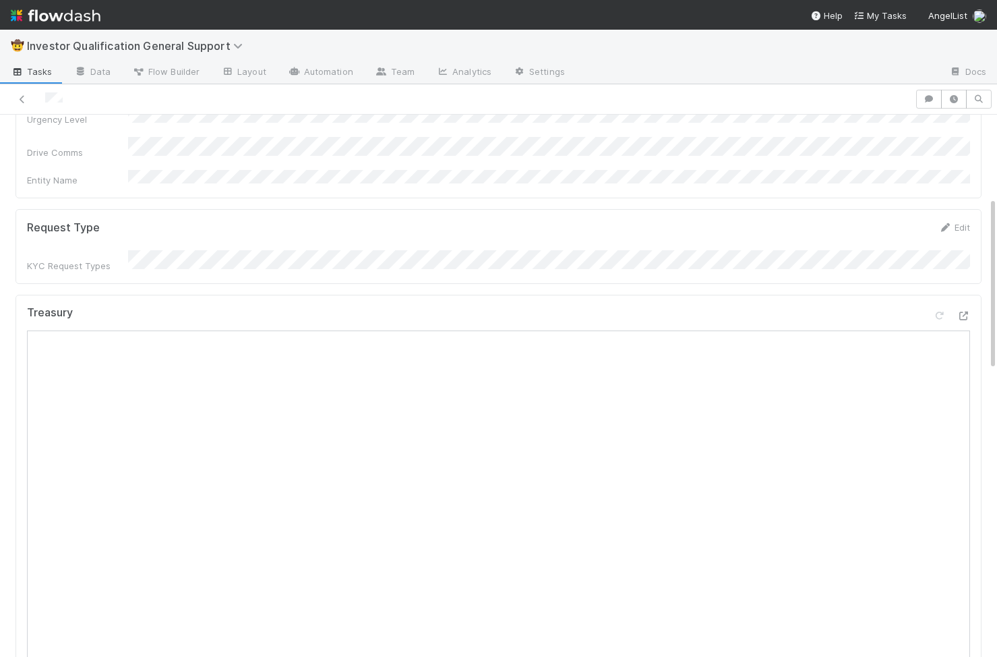
click at [536, 260] on div "Support Ticket Details Edit Request Type Reporter Issue Summary Front Conversat…" at bounding box center [498, 462] width 977 height 1129
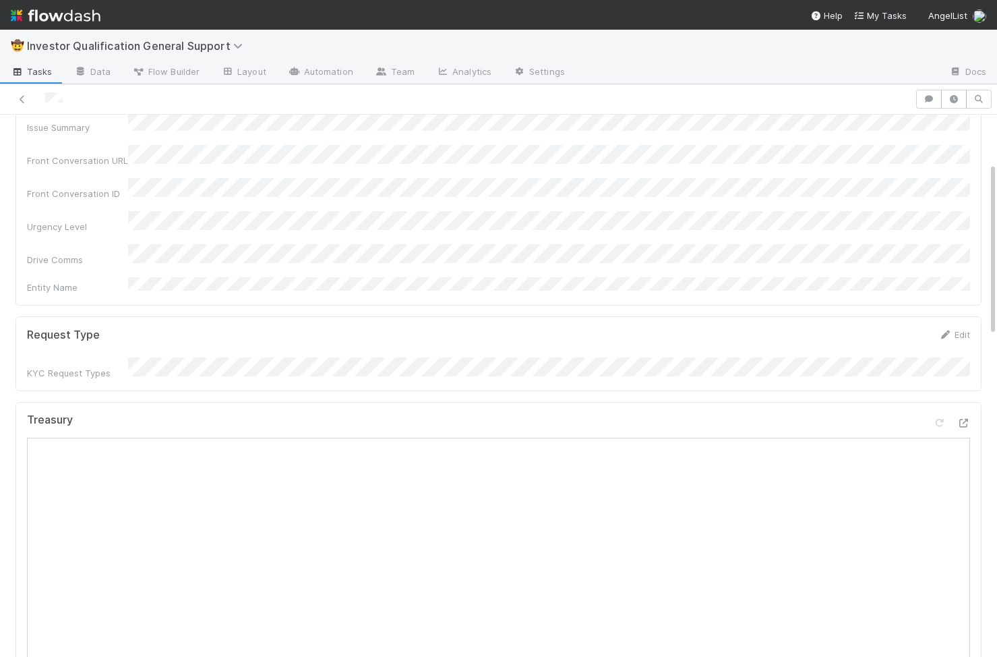
scroll to position [0, 0]
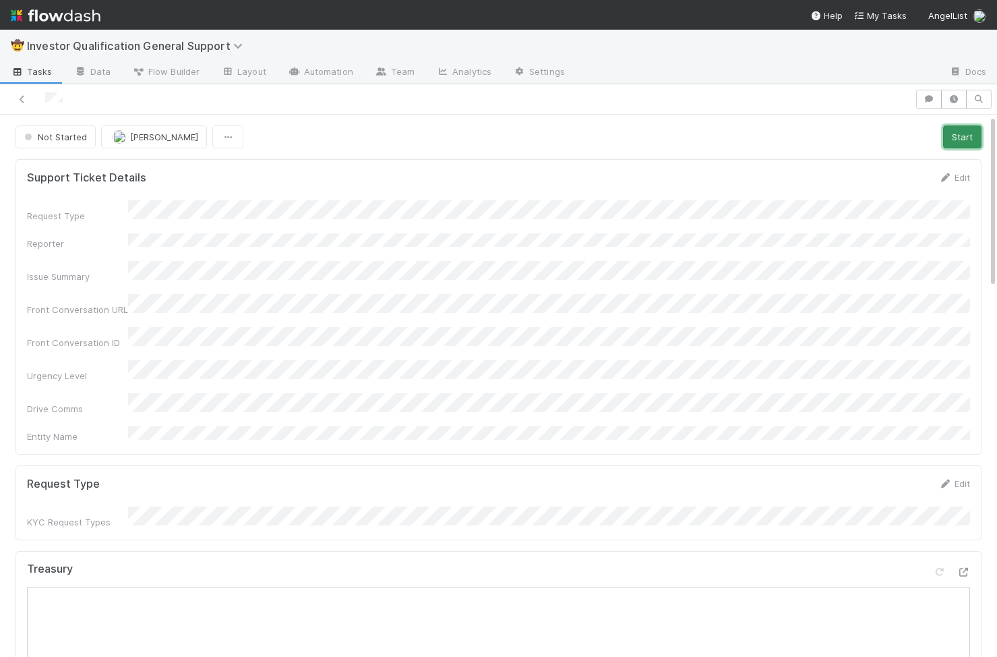
click at [802, 133] on button "Start" at bounding box center [962, 136] width 38 height 23
click at [802, 133] on link "Actions" at bounding box center [953, 136] width 55 height 23
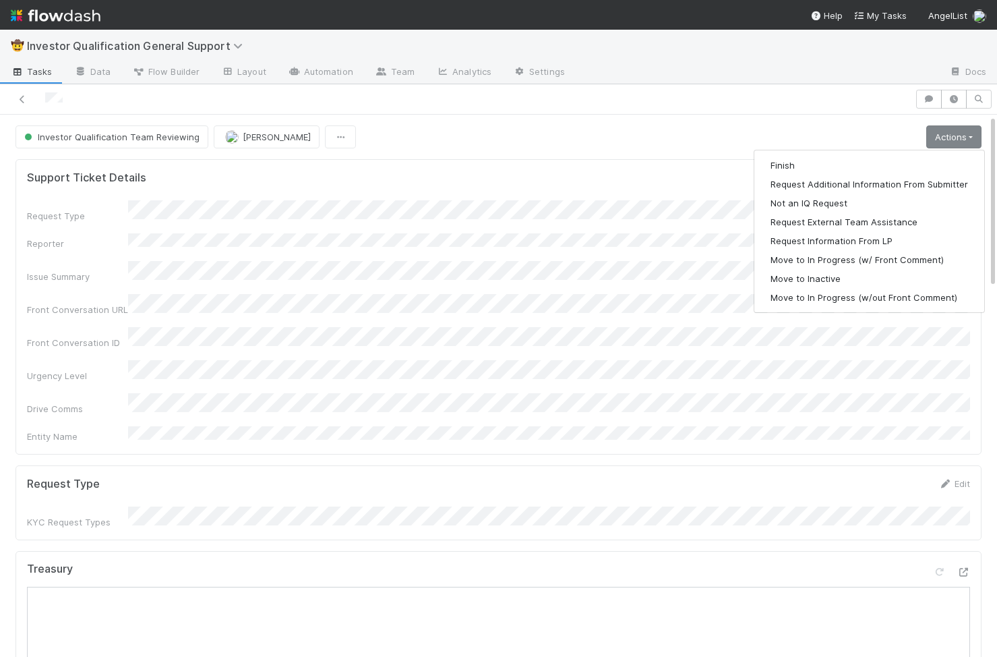
click at [595, 227] on div "Request Type Reporter Issue Summary Front Conversation URL Front Conversation I…" at bounding box center [498, 321] width 943 height 243
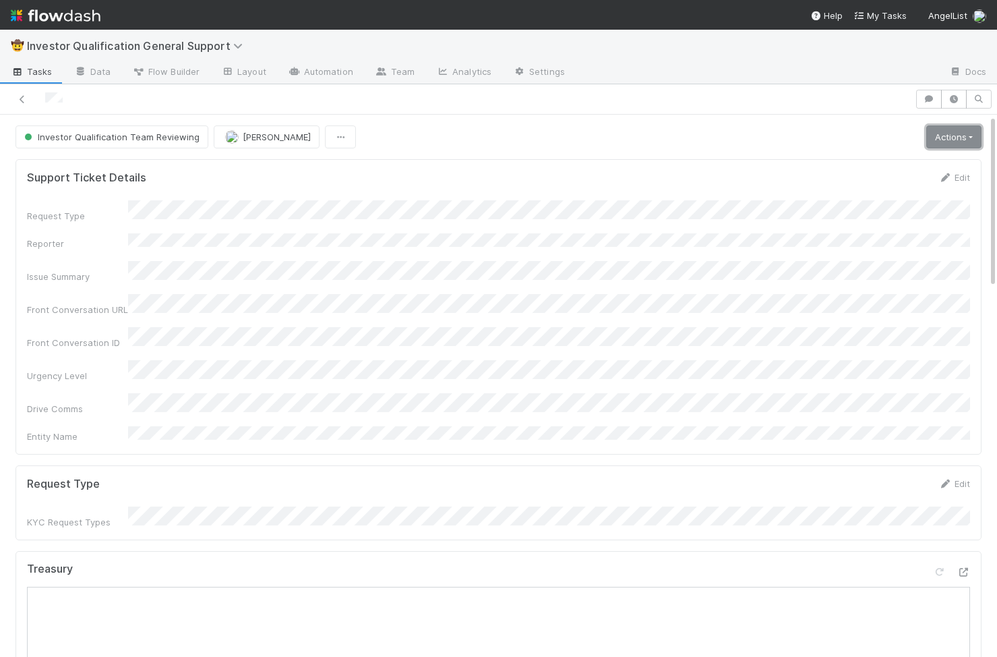
click at [802, 135] on link "Actions" at bounding box center [953, 136] width 55 height 23
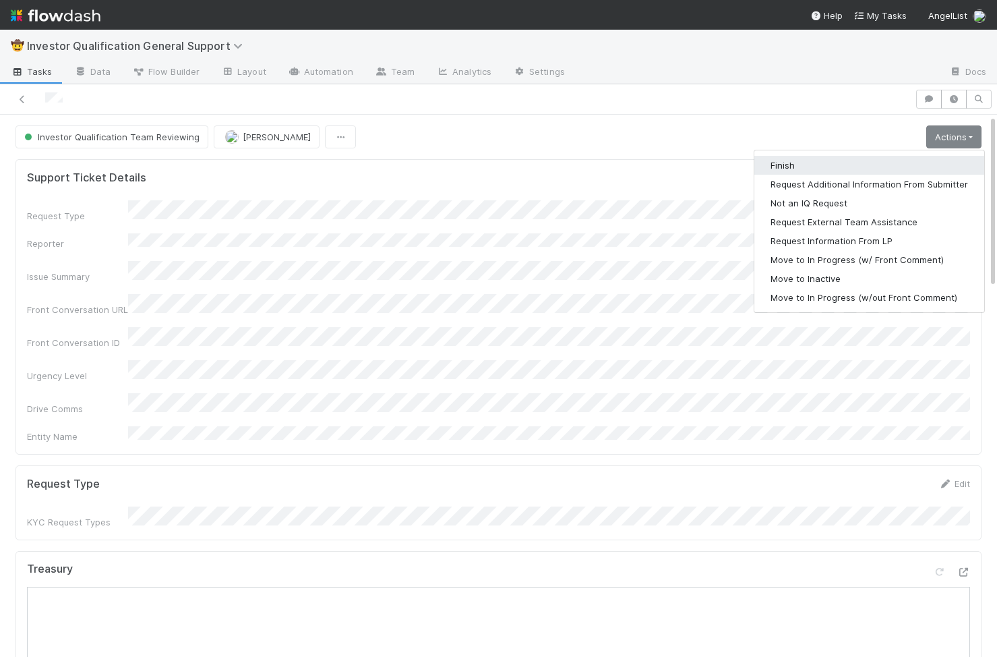
click at [802, 157] on button "Finish" at bounding box center [869, 165] width 230 height 19
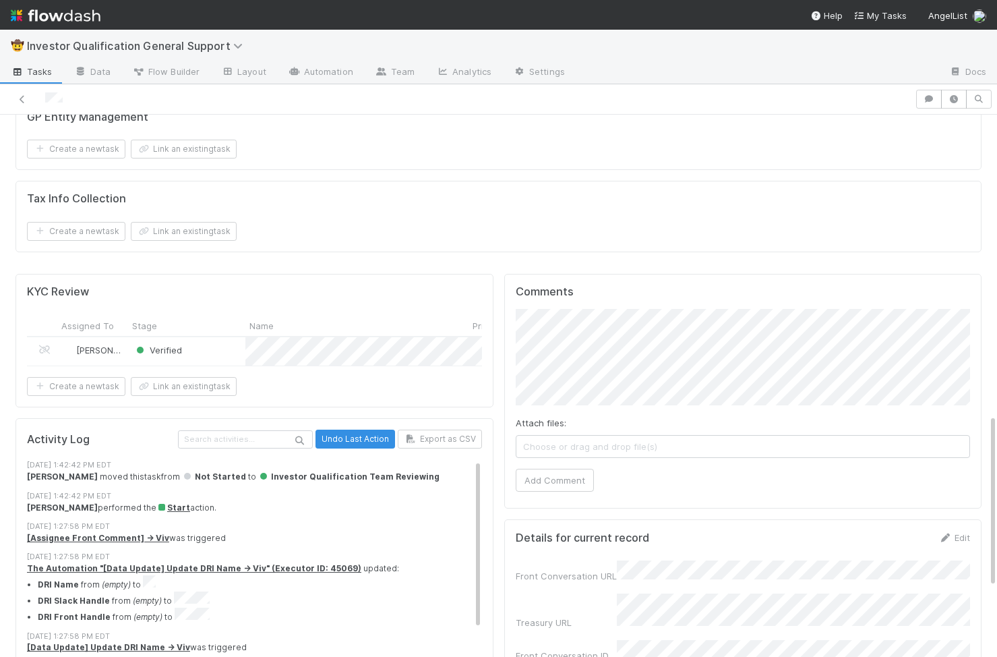
scroll to position [1094, 0]
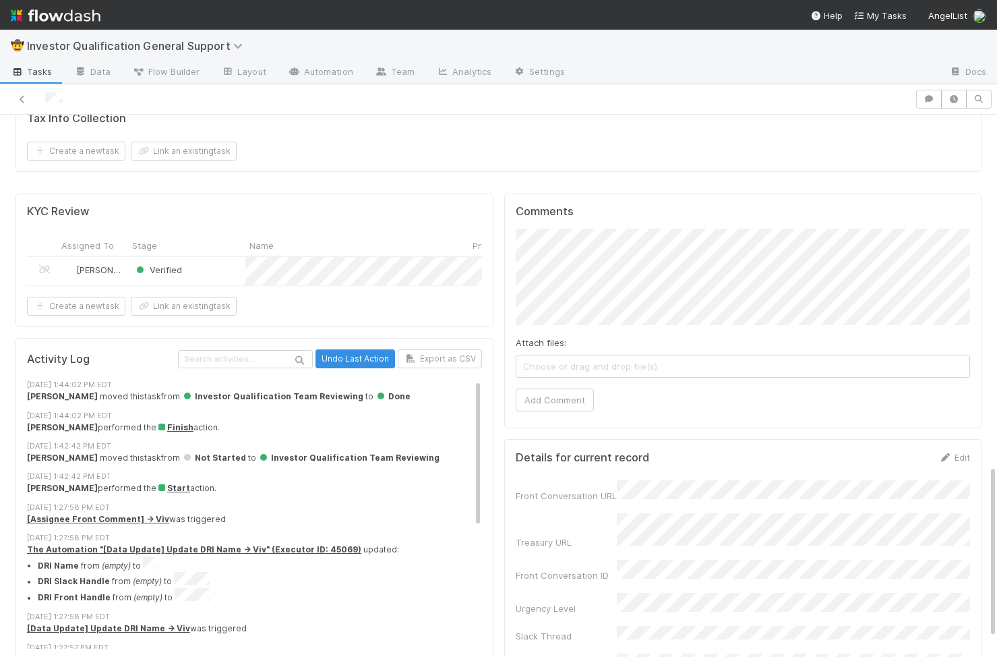
click at [504, 227] on div "Comments Attach files: Choose or drag and drop file(s) Add Comment" at bounding box center [743, 310] width 478 height 235
click at [582, 388] on button "Add Comment" at bounding box center [555, 399] width 78 height 23
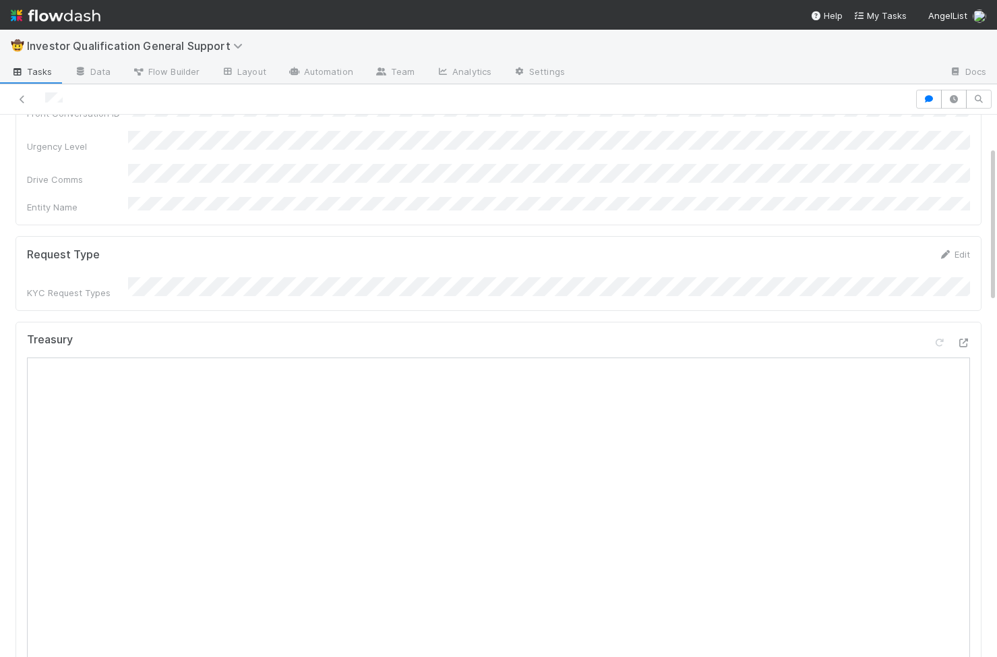
scroll to position [0, 0]
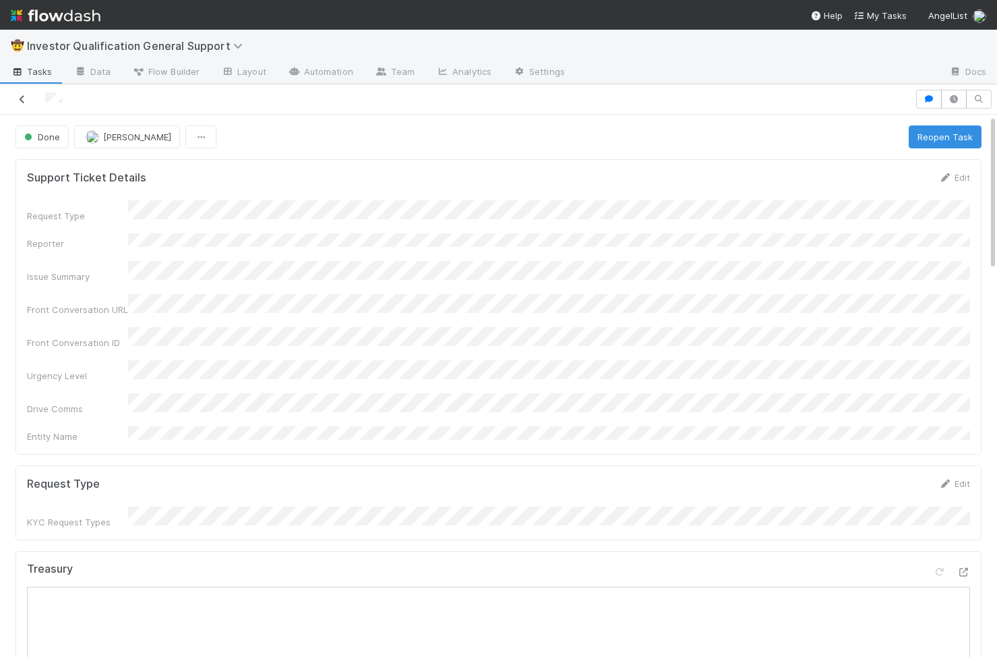
click at [26, 104] on link at bounding box center [22, 98] width 13 height 13
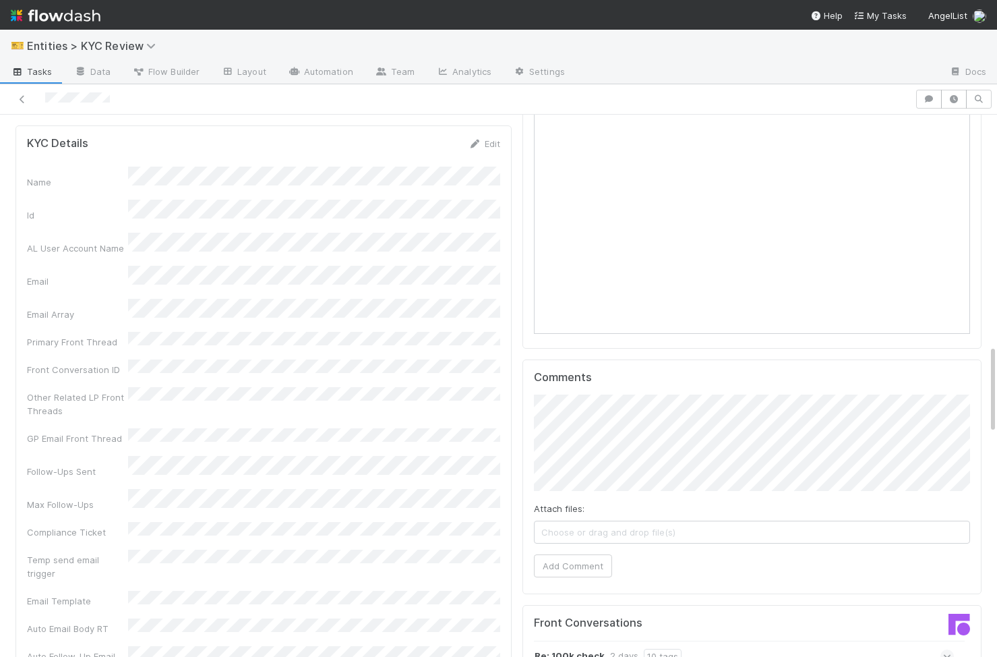
scroll to position [1404, 0]
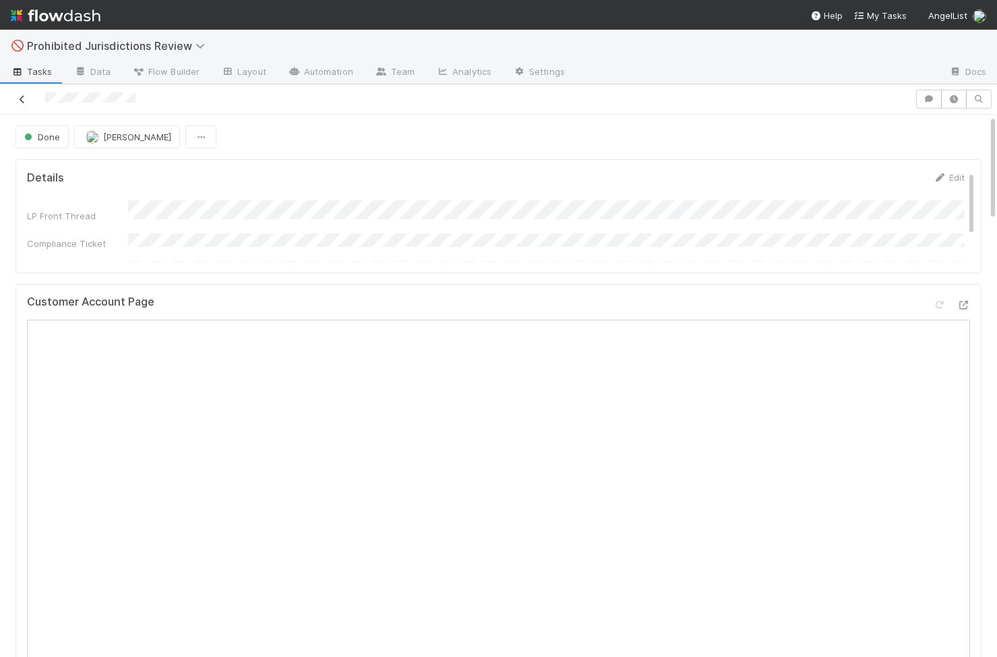
click at [18, 99] on icon at bounding box center [22, 99] width 13 height 9
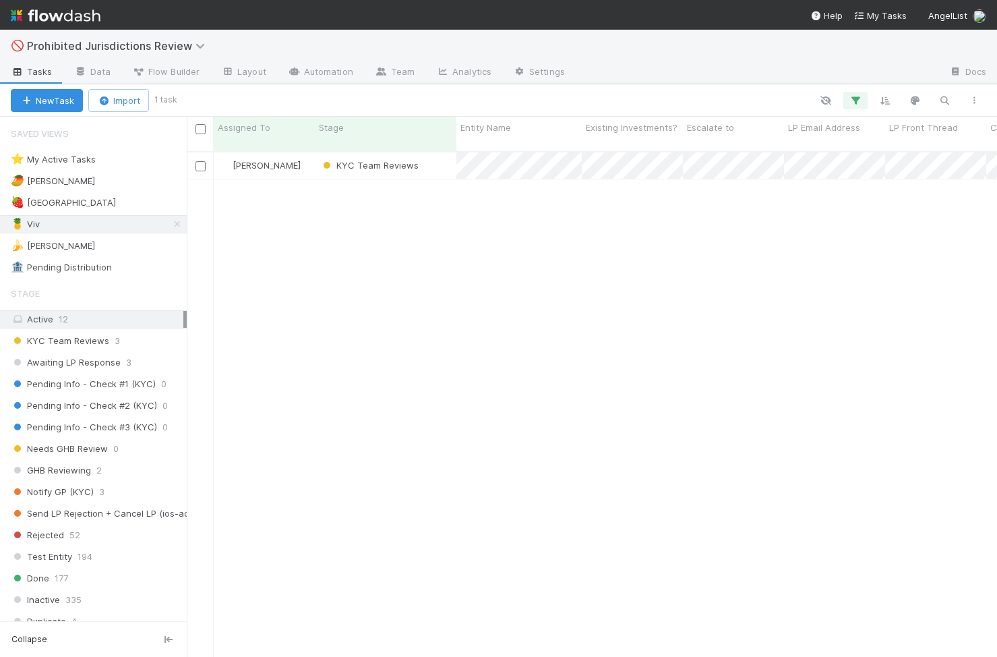
scroll to position [516, 810]
click at [940, 98] on icon "button" at bounding box center [944, 100] width 13 height 12
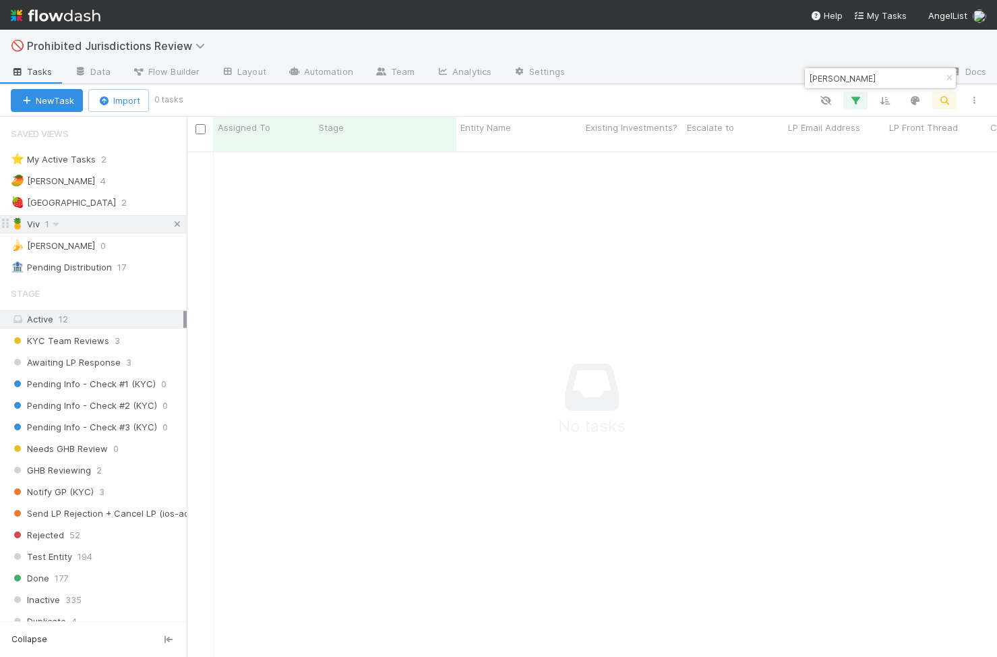
type input "Petro Kocherhan"
click at [179, 224] on icon at bounding box center [177, 224] width 13 height 9
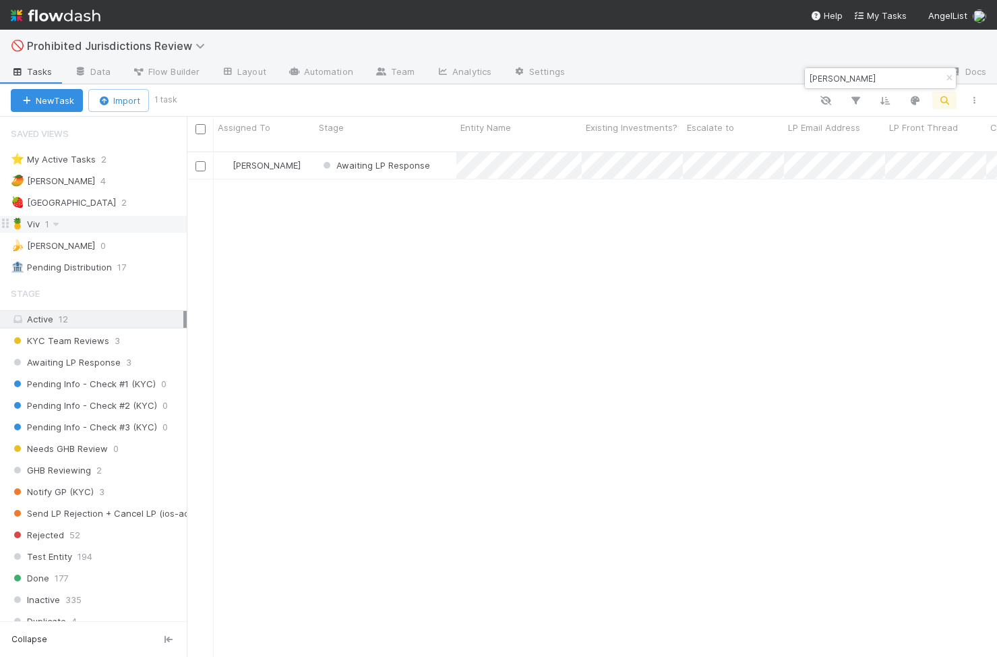
scroll to position [516, 810]
click at [445, 162] on div "Awaiting LP Response" at bounding box center [386, 165] width 142 height 26
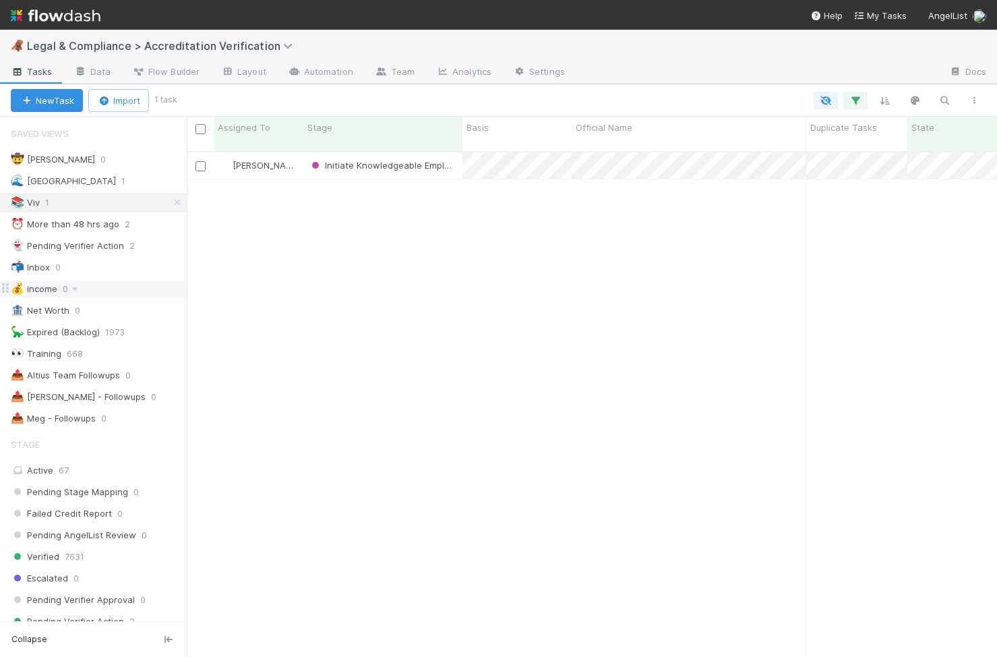
scroll to position [516, 810]
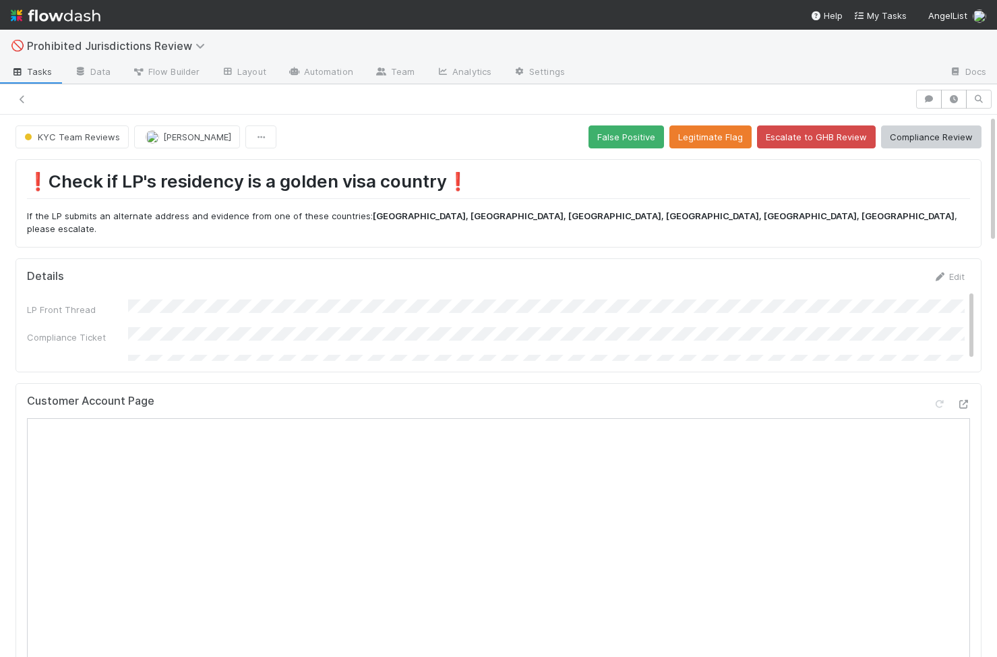
scroll to position [25, 0]
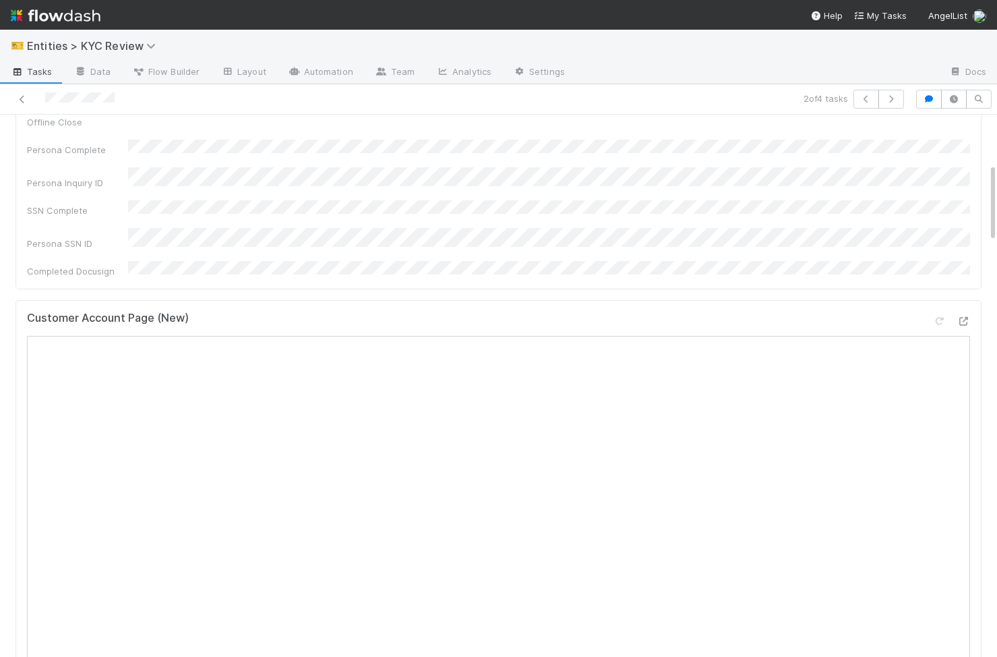
scroll to position [568, 0]
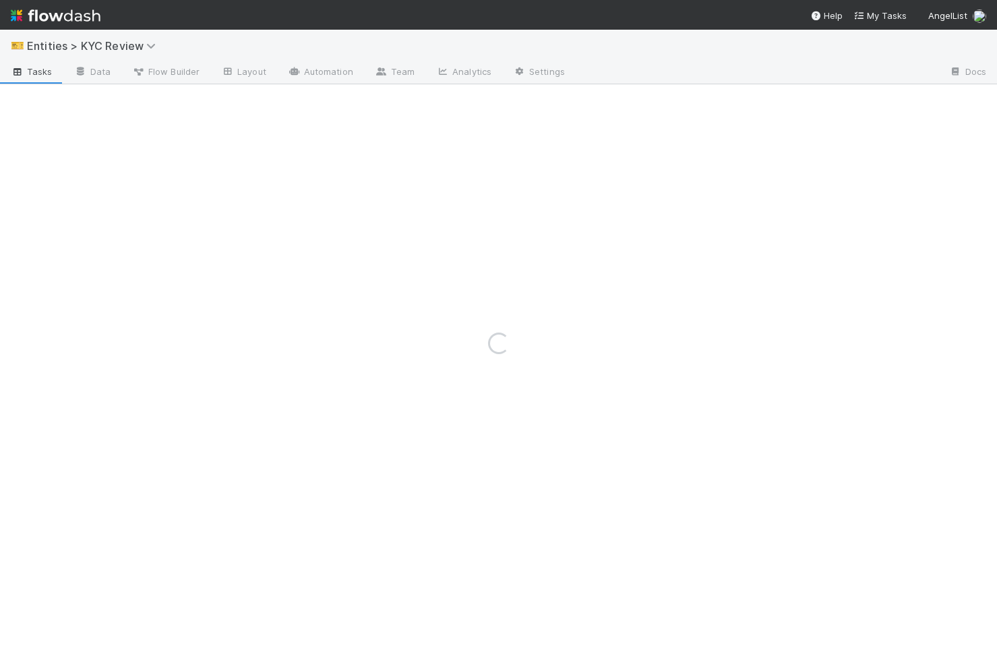
click at [856, 99] on div "Loading..." at bounding box center [498, 343] width 997 height 627
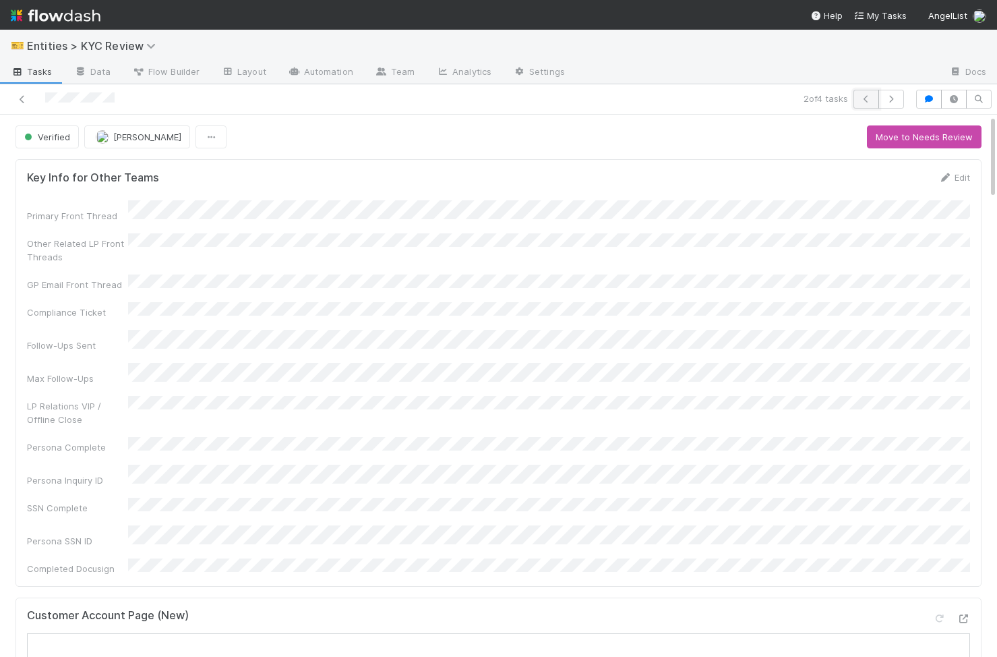
click at [856, 99] on button "button" at bounding box center [867, 99] width 26 height 19
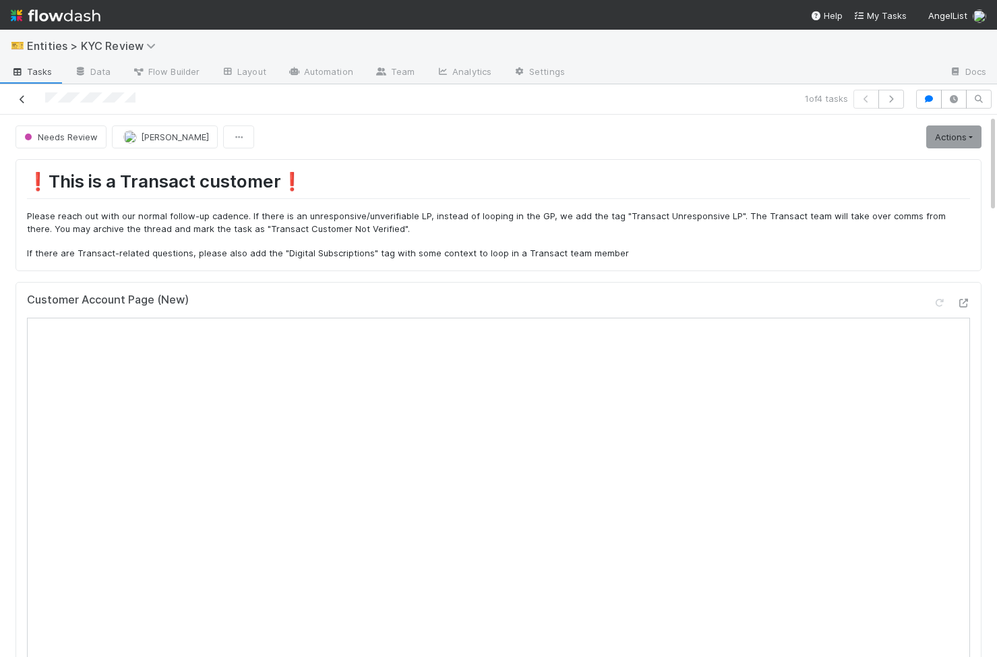
click at [27, 96] on icon at bounding box center [22, 99] width 13 height 9
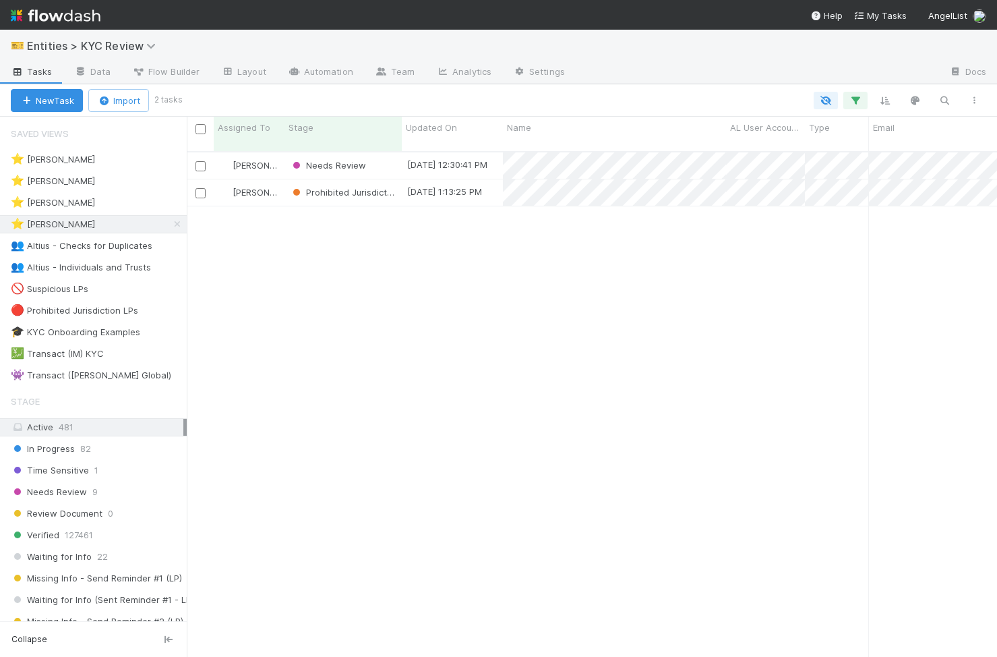
scroll to position [0, 1]
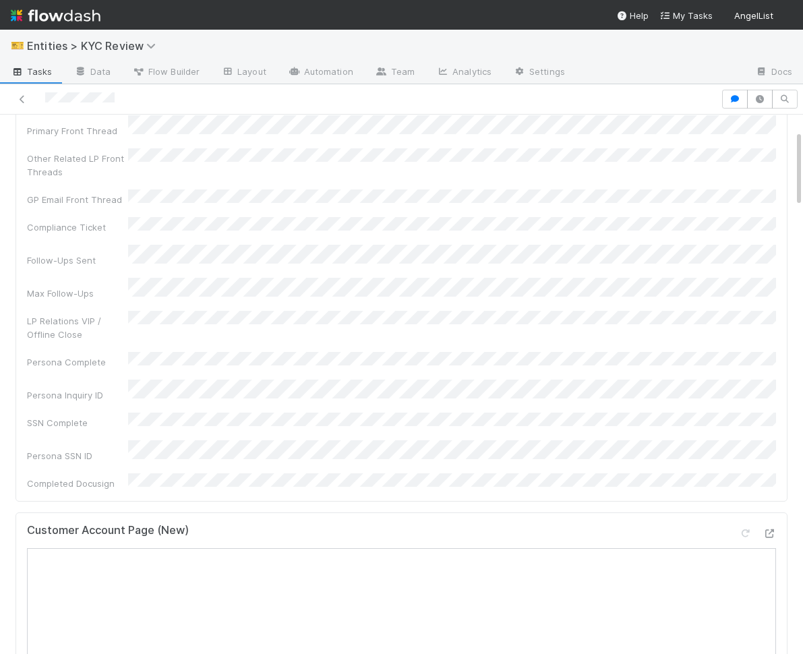
scroll to position [410, 0]
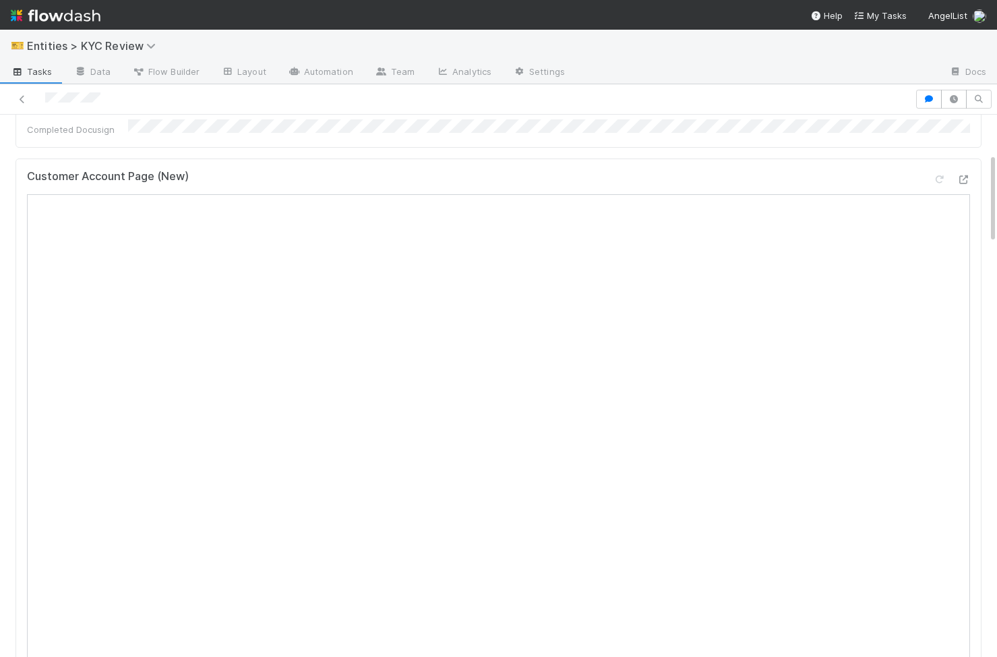
scroll to position [483, 0]
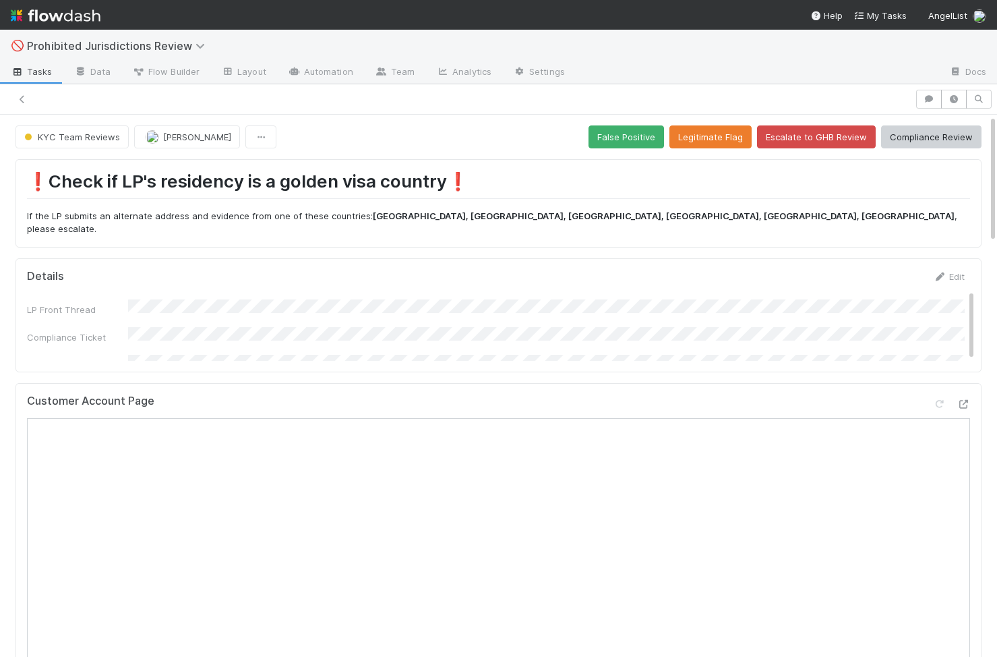
scroll to position [25, 0]
click at [698, 142] on button "Legitimate Flag" at bounding box center [710, 136] width 82 height 23
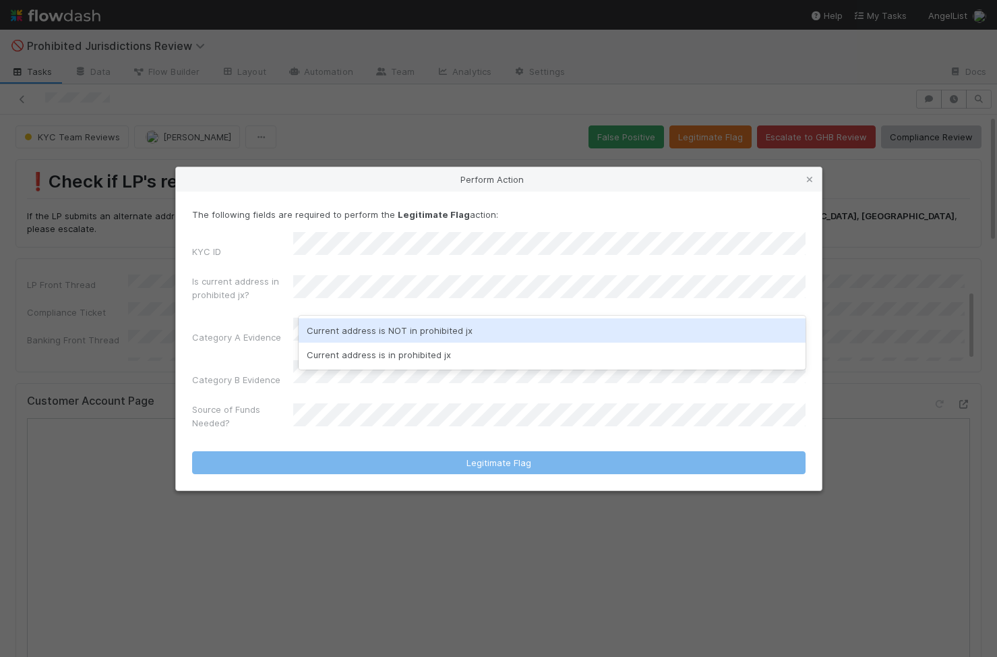
click at [401, 336] on div "Current address is NOT in prohibited jx" at bounding box center [552, 330] width 507 height 24
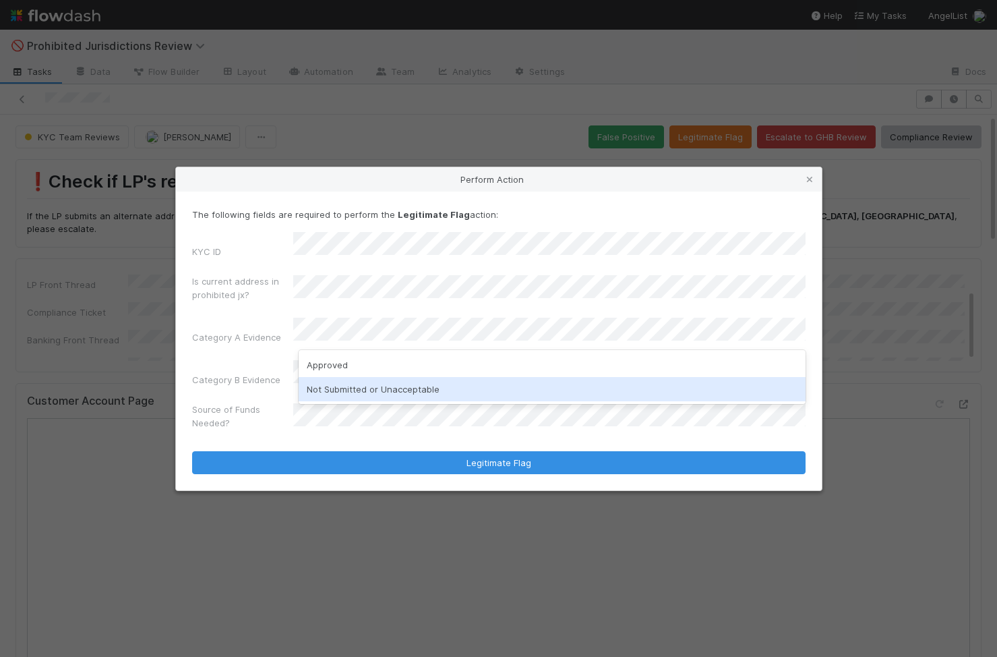
click at [354, 392] on div "Not Submitted or Unacceptable" at bounding box center [552, 389] width 507 height 24
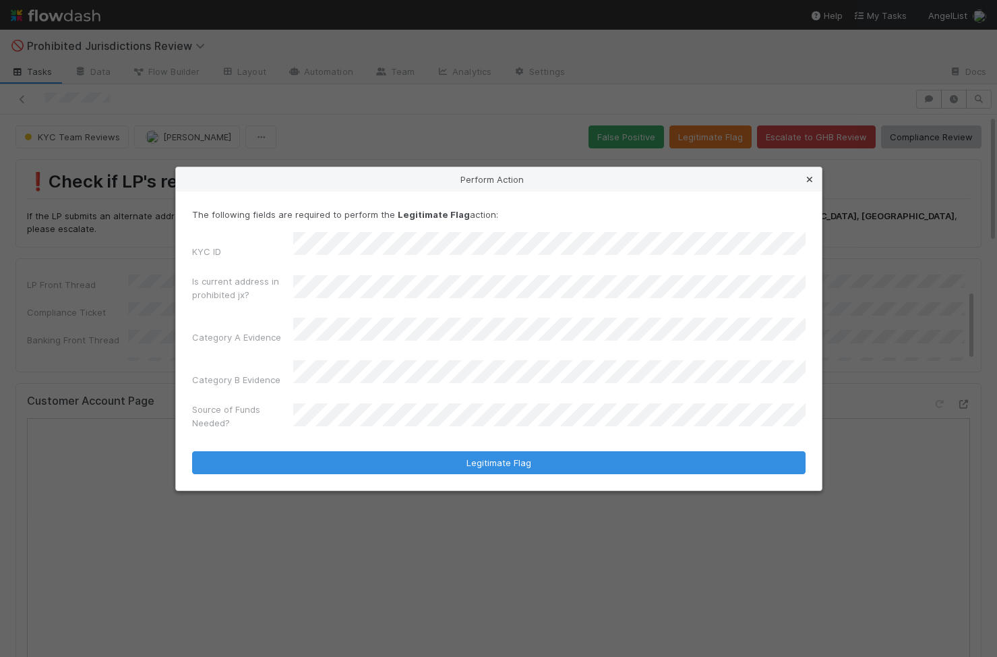
click at [811, 184] on icon at bounding box center [809, 179] width 13 height 9
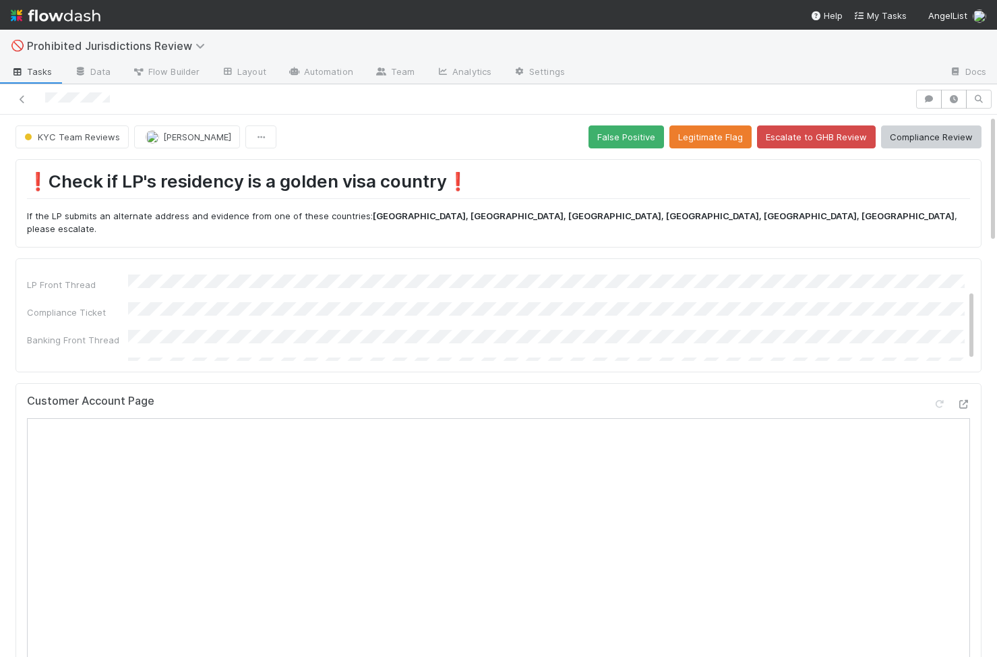
scroll to position [5, 0]
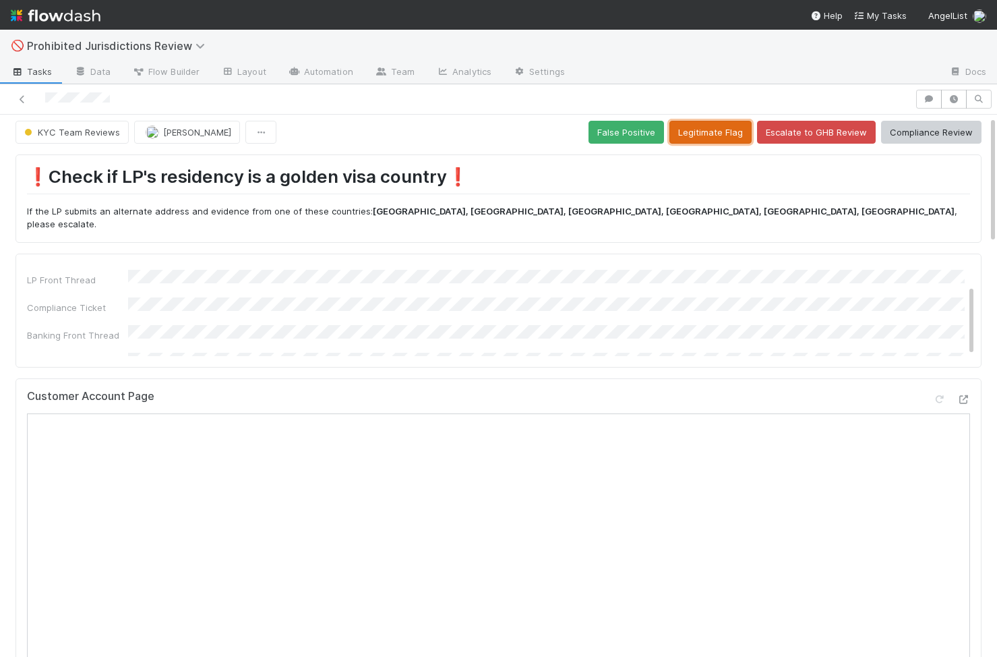
click at [725, 140] on button "Legitimate Flag" at bounding box center [710, 132] width 82 height 23
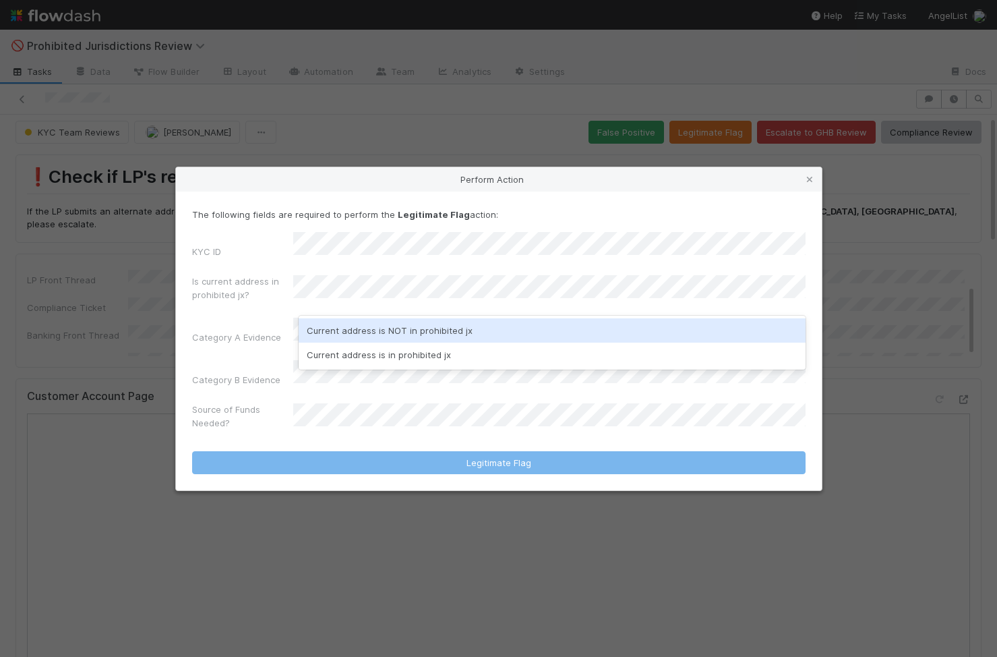
click at [416, 330] on div "Current address is NOT in prohibited jx" at bounding box center [552, 330] width 507 height 24
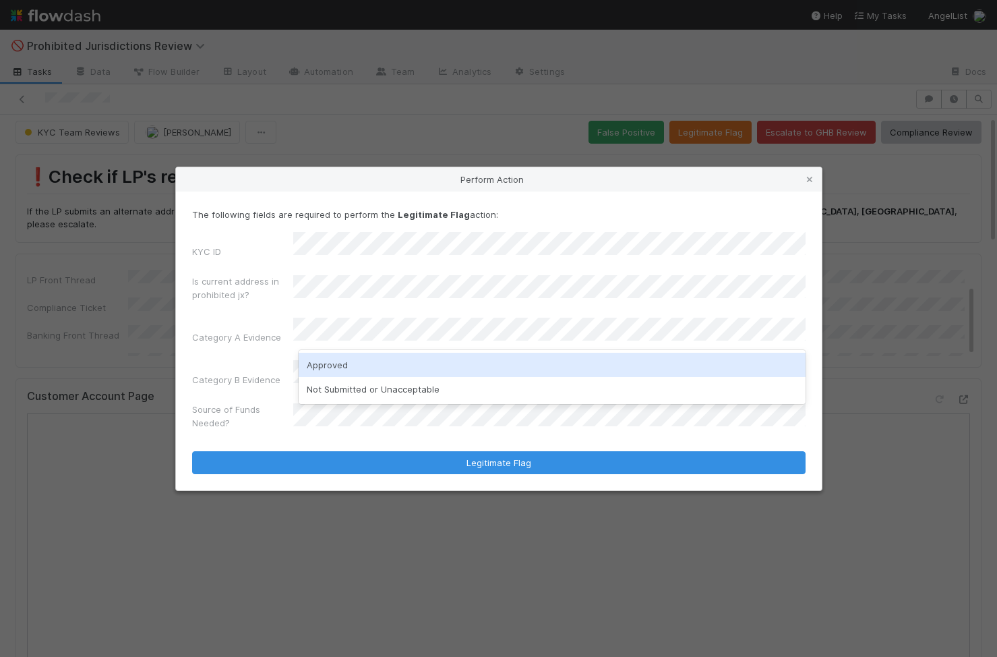
click at [392, 369] on div "Approved" at bounding box center [552, 365] width 507 height 24
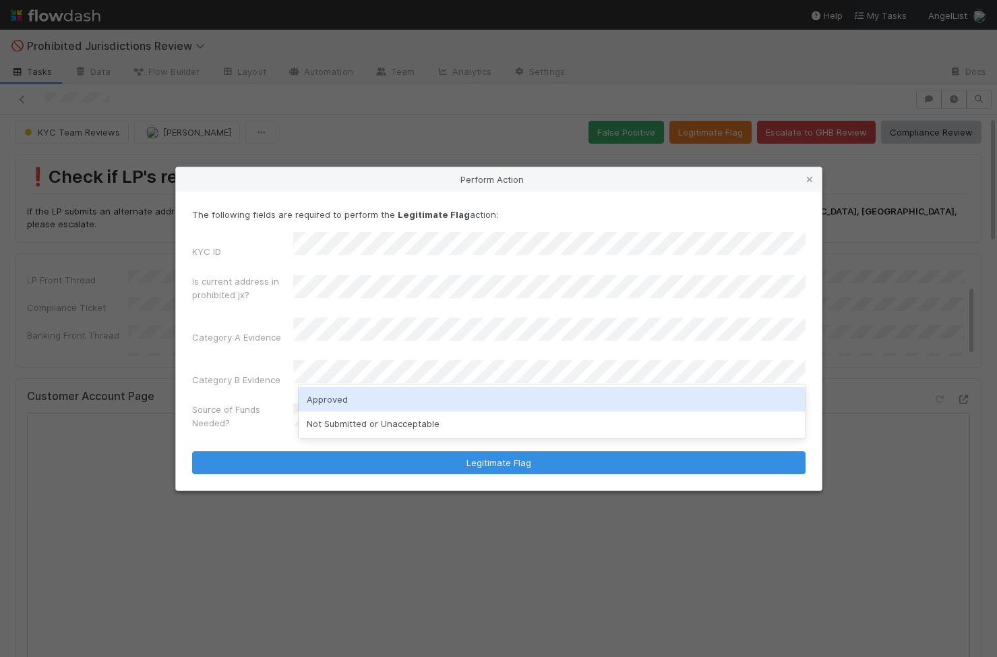
click at [368, 400] on div "Approved" at bounding box center [552, 399] width 507 height 24
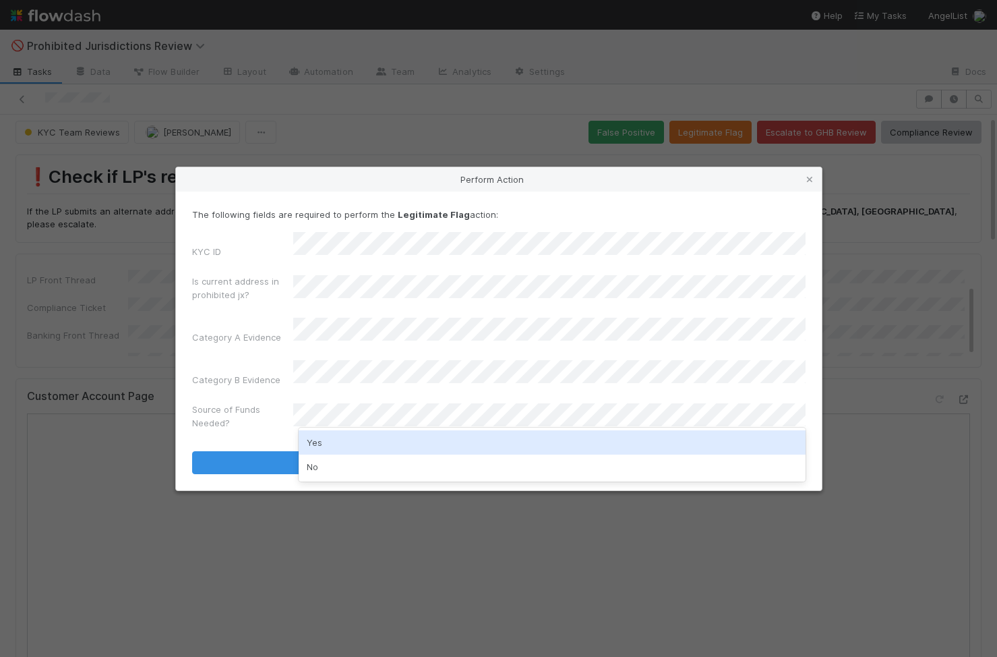
click at [359, 444] on div "Yes" at bounding box center [552, 442] width 507 height 24
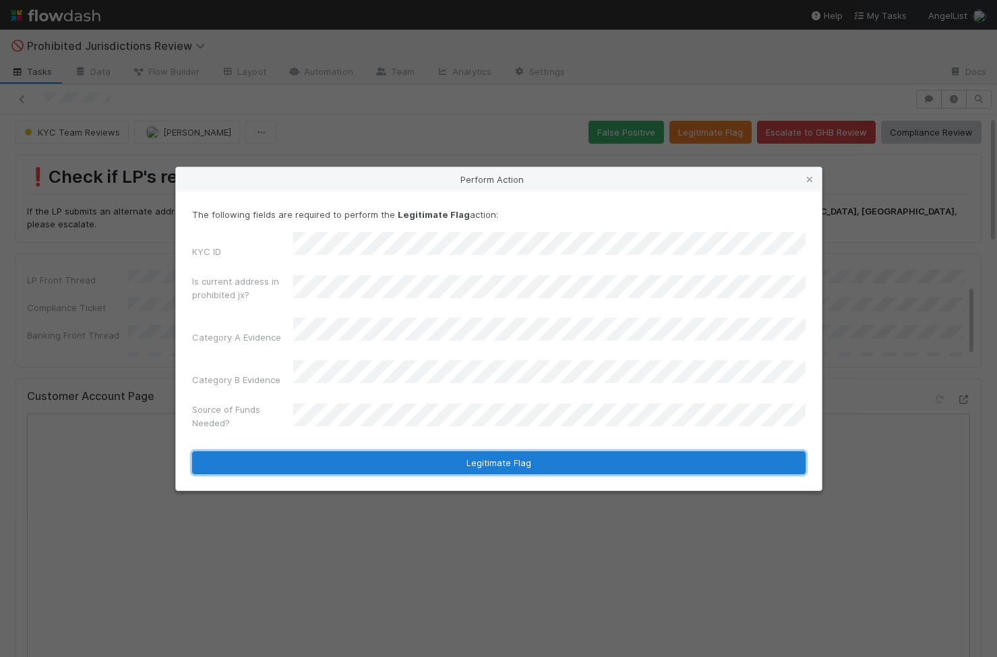
click at [431, 454] on button "Legitimate Flag" at bounding box center [499, 462] width 614 height 23
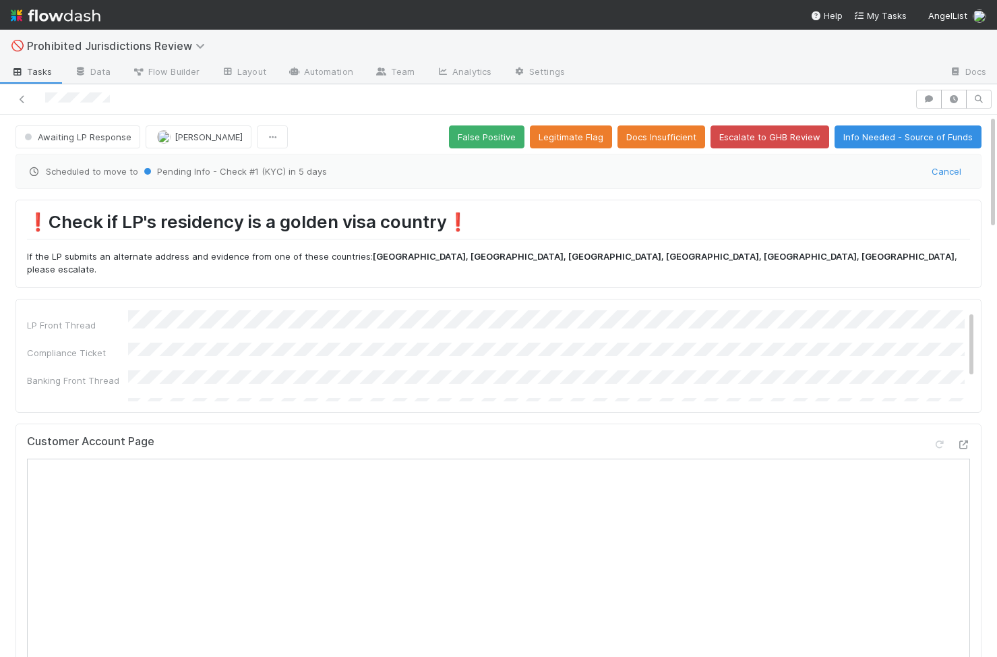
scroll to position [0, 0]
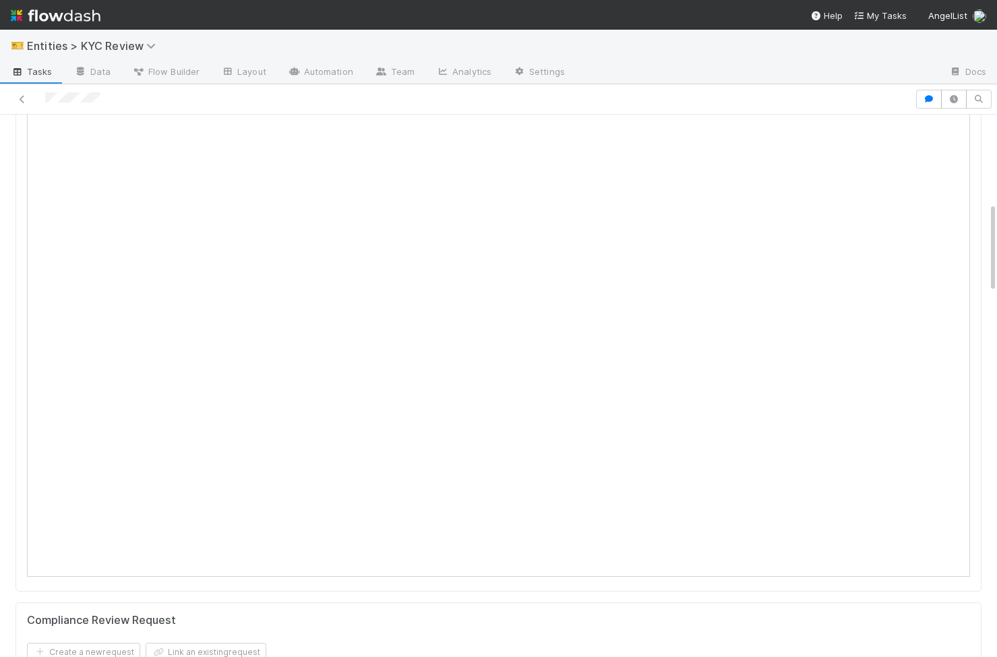
scroll to position [529, 0]
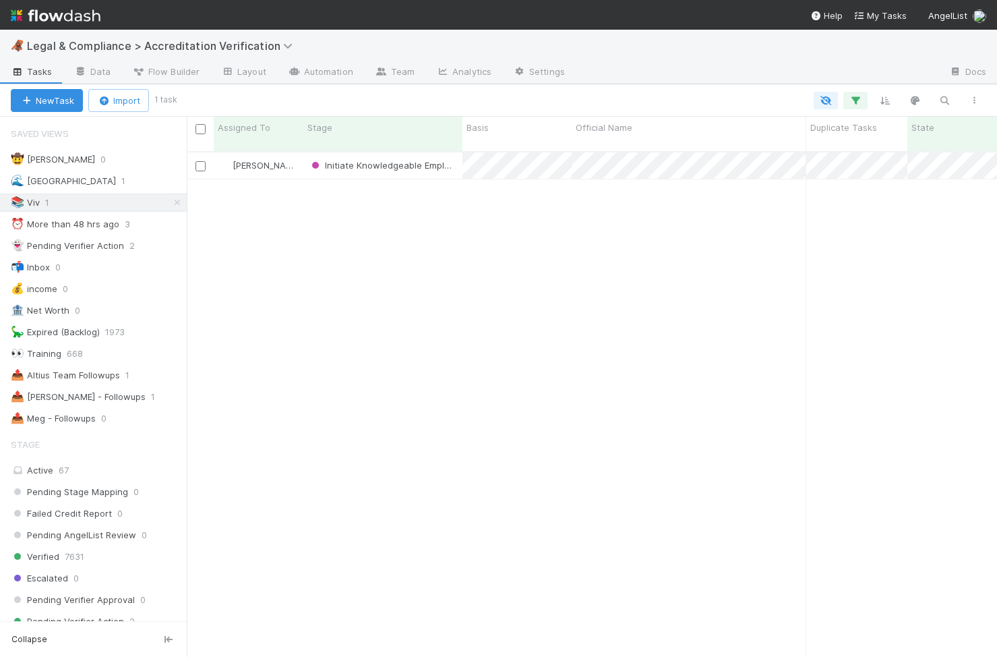
scroll to position [516, 810]
